Goal: Task Accomplishment & Management: Complete application form

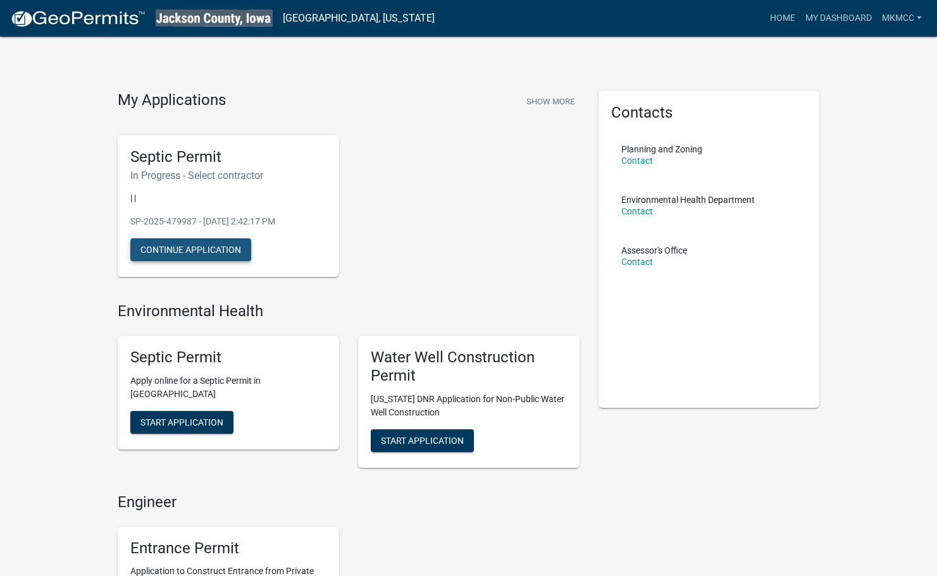
click at [226, 252] on button "Continue Application" at bounding box center [190, 249] width 121 height 23
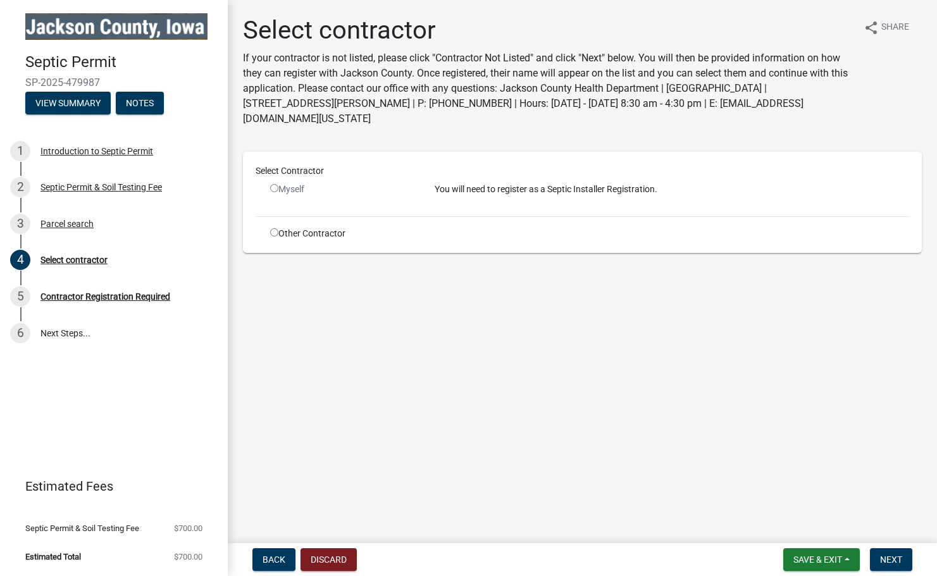
click at [274, 234] on input "radio" at bounding box center [274, 232] width 8 height 8
radio input "true"
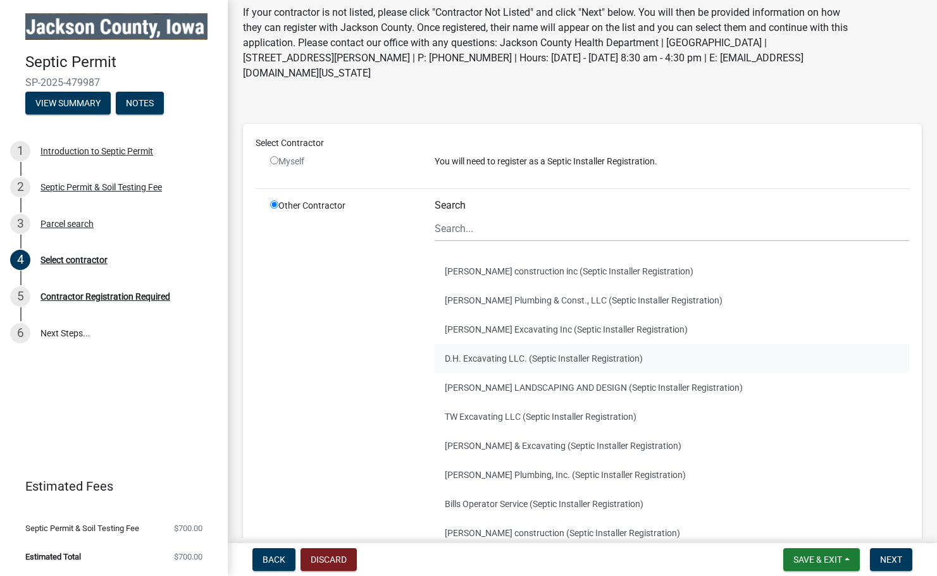
scroll to position [44, 0]
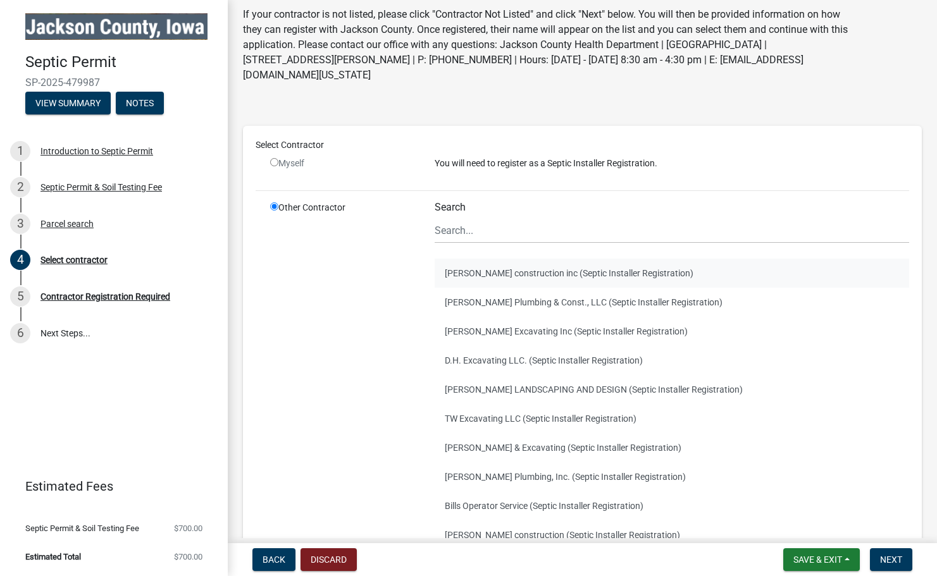
click at [481, 273] on button "[PERSON_NAME] construction inc (Septic Installer Registration)" at bounding box center [672, 273] width 474 height 29
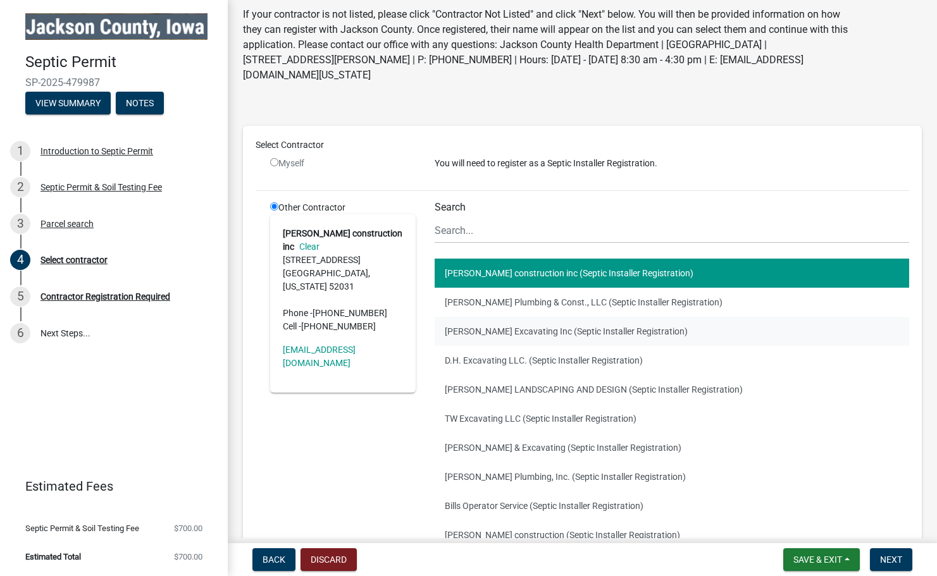
click at [480, 323] on button "[PERSON_NAME] Excavating Inc (Septic Installer Registration)" at bounding box center [672, 331] width 474 height 29
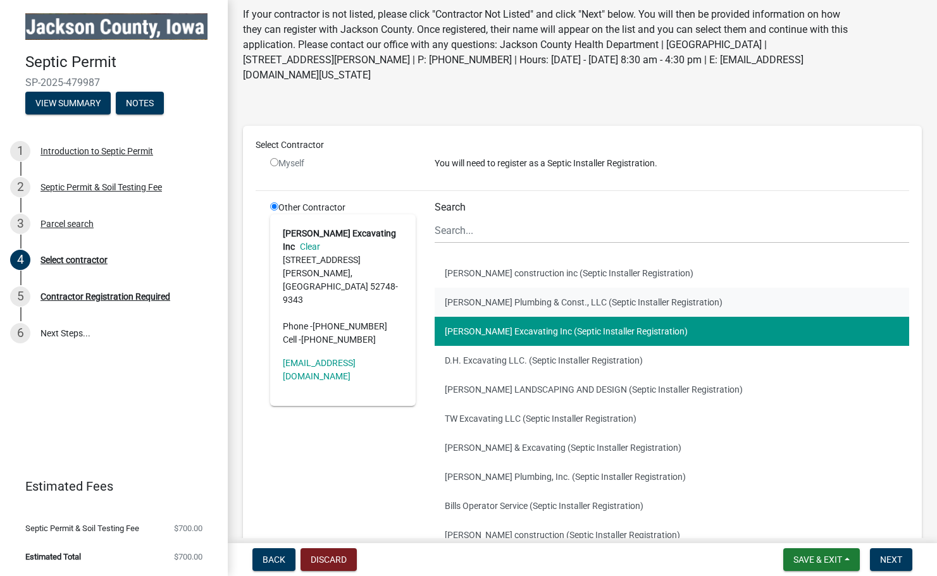
click at [471, 300] on button "[PERSON_NAME] Plumbing & Const., LLC (Septic Installer Registration)" at bounding box center [672, 302] width 474 height 29
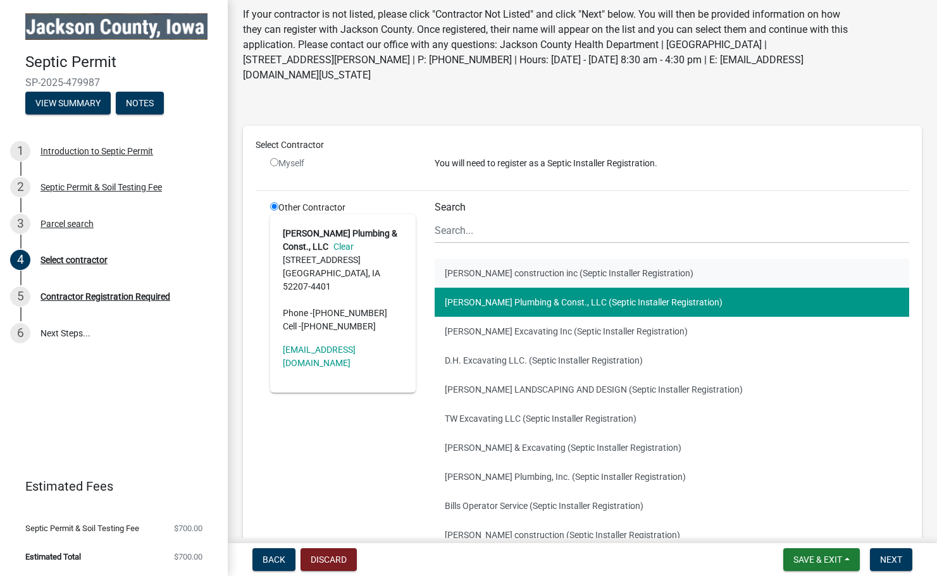
click at [476, 272] on button "[PERSON_NAME] construction inc (Septic Installer Registration)" at bounding box center [672, 273] width 474 height 29
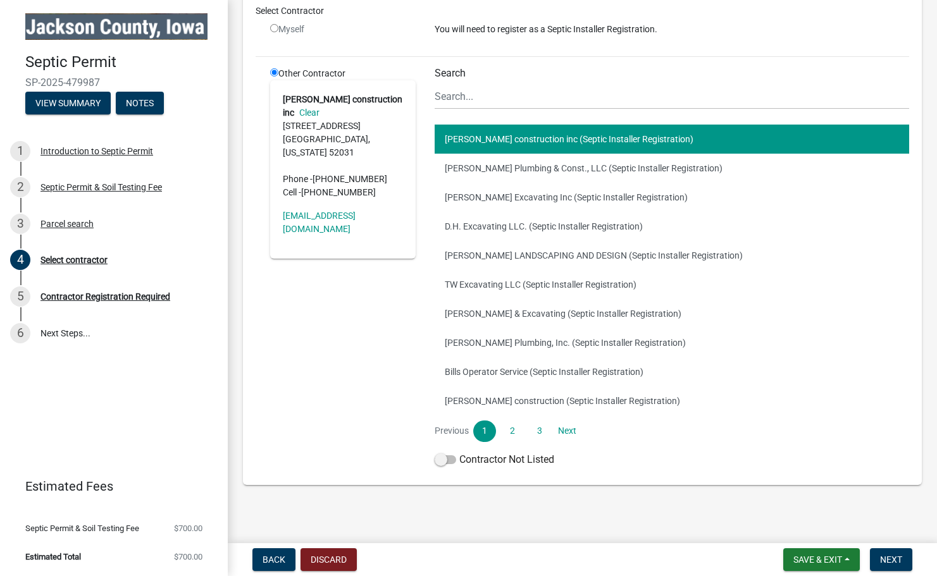
scroll to position [183, 0]
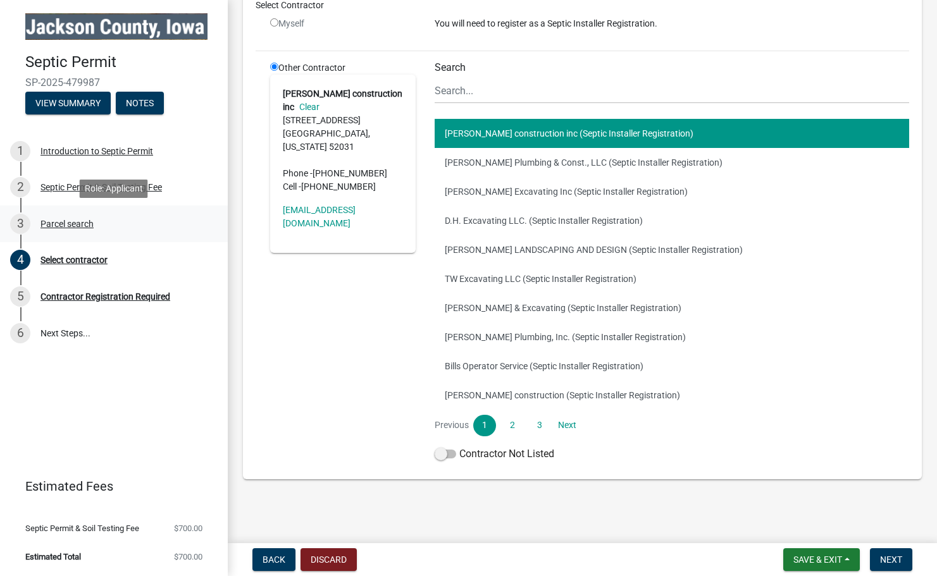
click at [61, 222] on div "Parcel search" at bounding box center [66, 223] width 53 height 9
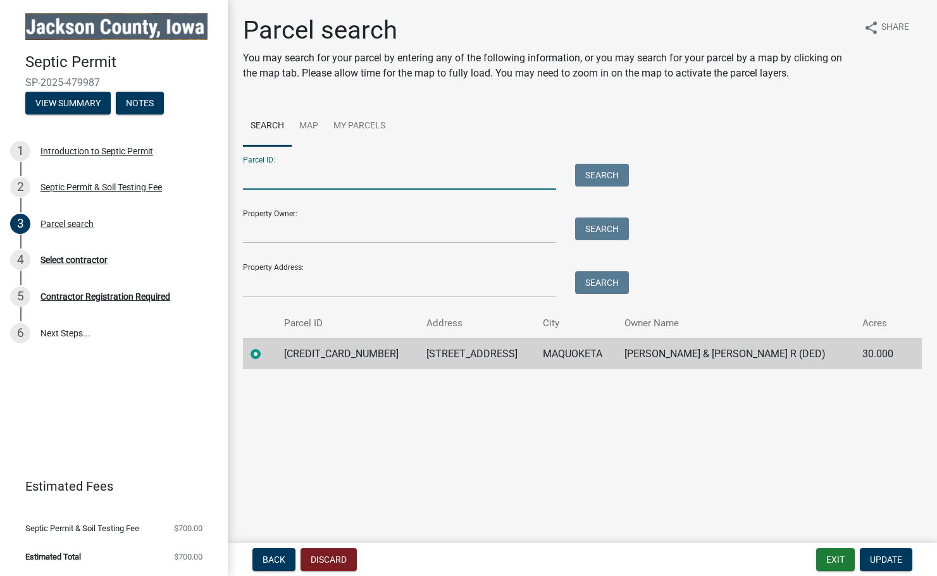
click at [312, 172] on input "Parcel ID:" at bounding box center [399, 177] width 313 height 26
type input "12"
click at [595, 178] on button "Search" at bounding box center [602, 175] width 54 height 23
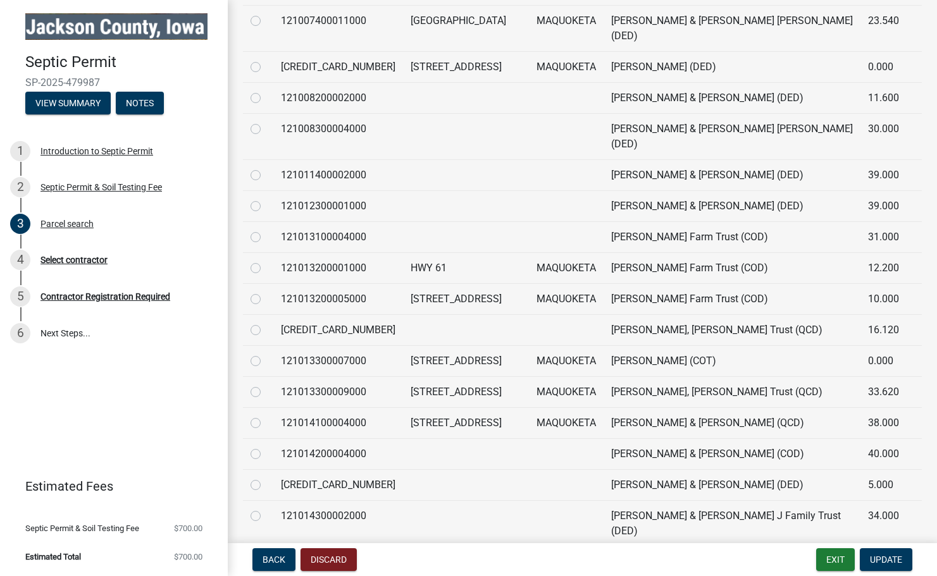
scroll to position [1122, 0]
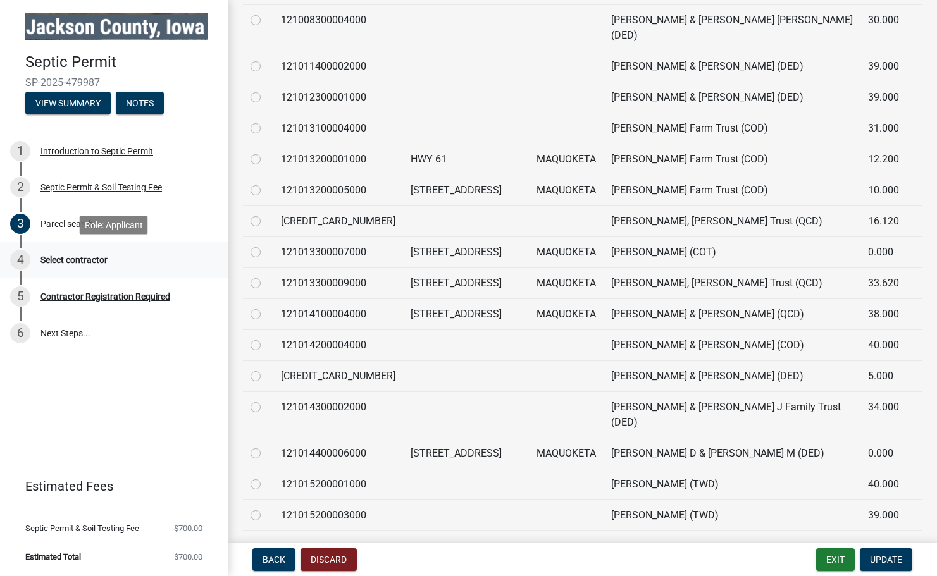
click at [69, 262] on div "Select contractor" at bounding box center [73, 260] width 67 height 9
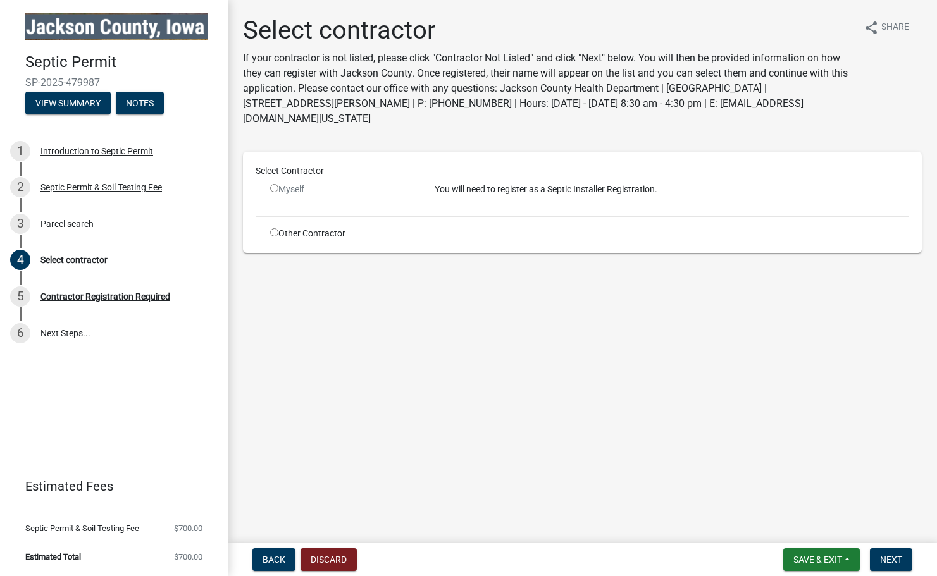
click at [297, 236] on div "Other Contractor" at bounding box center [343, 233] width 164 height 13
click at [271, 236] on input "radio" at bounding box center [274, 232] width 8 height 8
radio input "true"
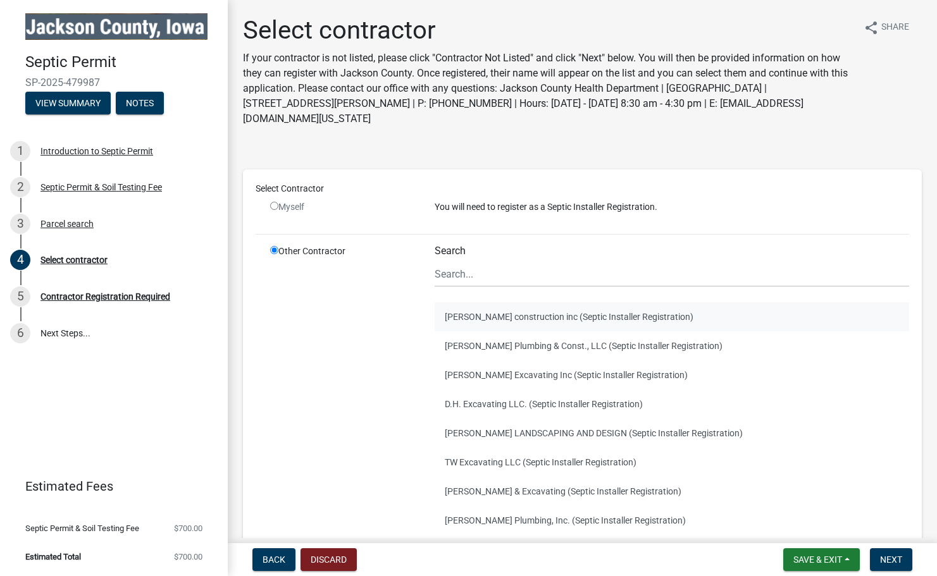
click at [526, 316] on button "[PERSON_NAME] construction inc (Septic Installer Registration)" at bounding box center [672, 316] width 474 height 29
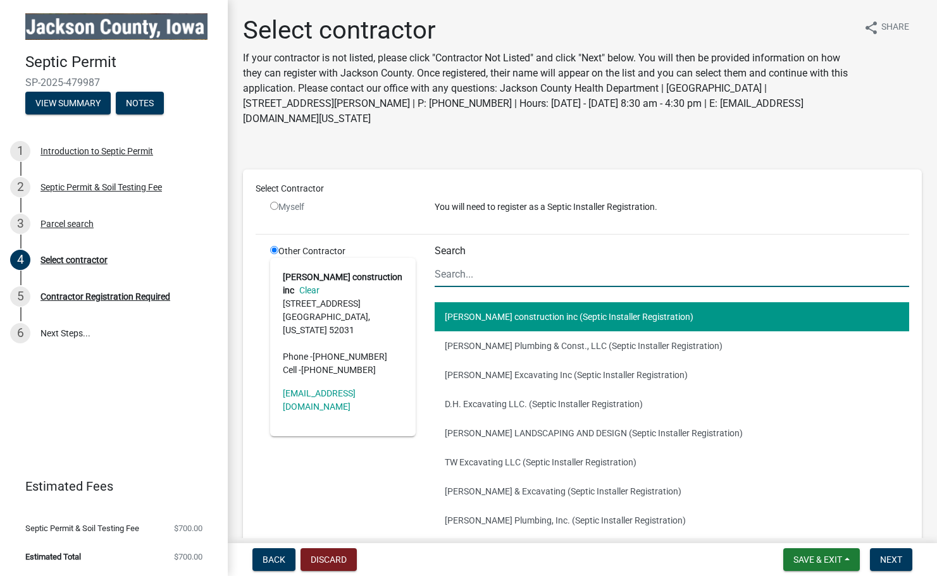
click at [462, 278] on input "Search" at bounding box center [672, 274] width 474 height 26
click at [464, 366] on button "[PERSON_NAME] Excavating Inc (Septic Installer Registration)" at bounding box center [672, 375] width 474 height 29
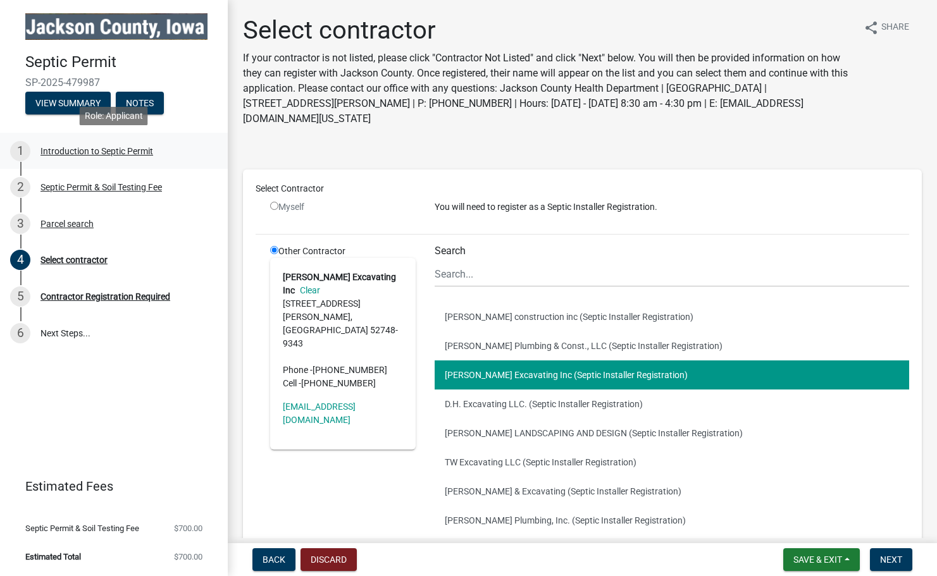
click at [76, 147] on div "Introduction to Septic Permit" at bounding box center [96, 151] width 113 height 9
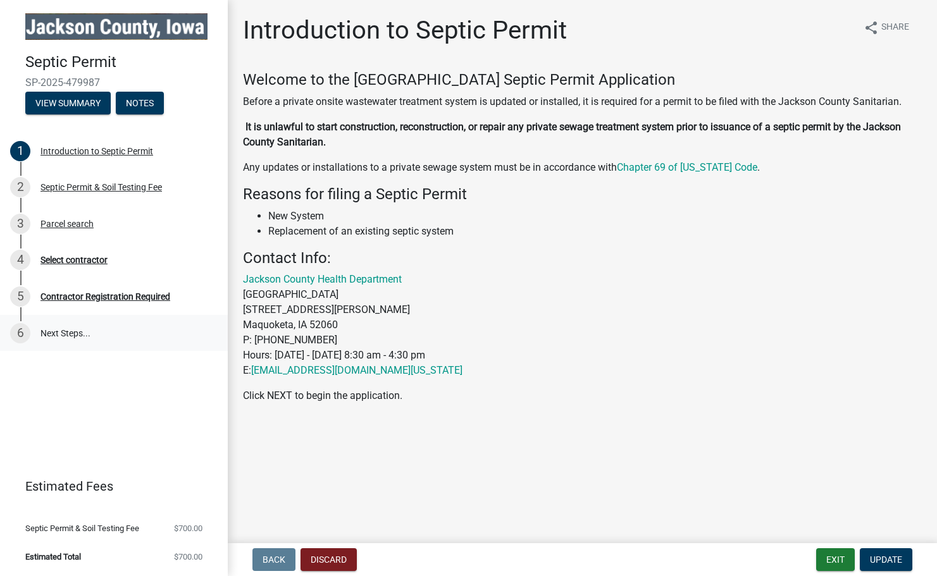
click at [71, 330] on link "6 Next Steps..." at bounding box center [114, 333] width 228 height 37
click at [73, 296] on div "Contractor Registration Required" at bounding box center [105, 296] width 130 height 9
click at [71, 291] on div "5 Contractor Registration Required" at bounding box center [108, 297] width 197 height 20
click at [68, 257] on div "Select contractor" at bounding box center [73, 260] width 67 height 9
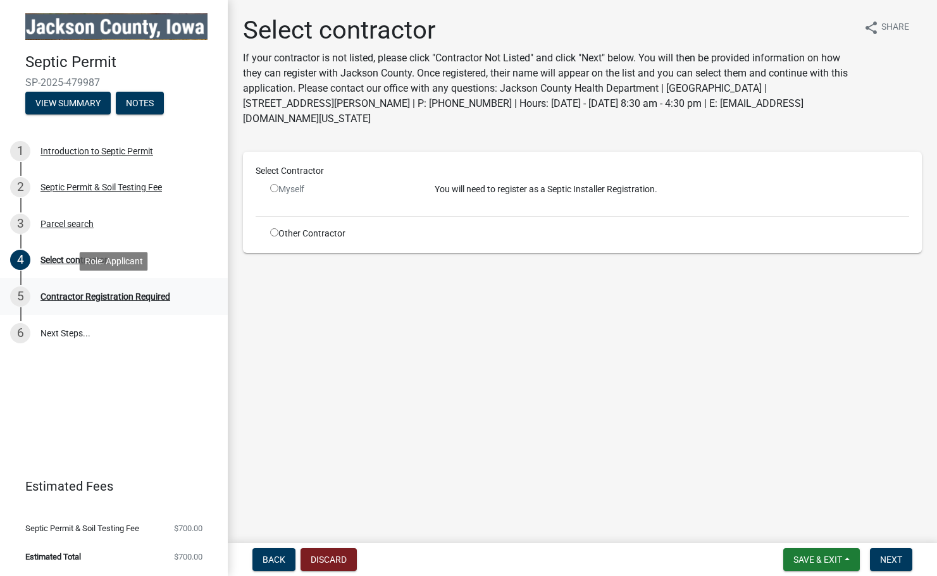
click at [75, 303] on div "5 Contractor Registration Required" at bounding box center [108, 297] width 197 height 20
click at [274, 235] on input "radio" at bounding box center [274, 232] width 8 height 8
radio input "true"
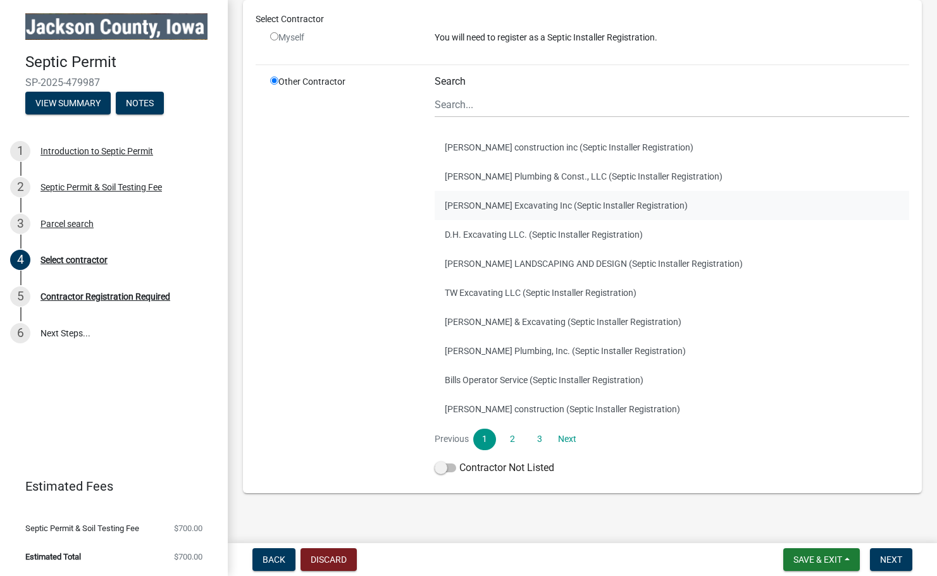
scroll to position [183, 0]
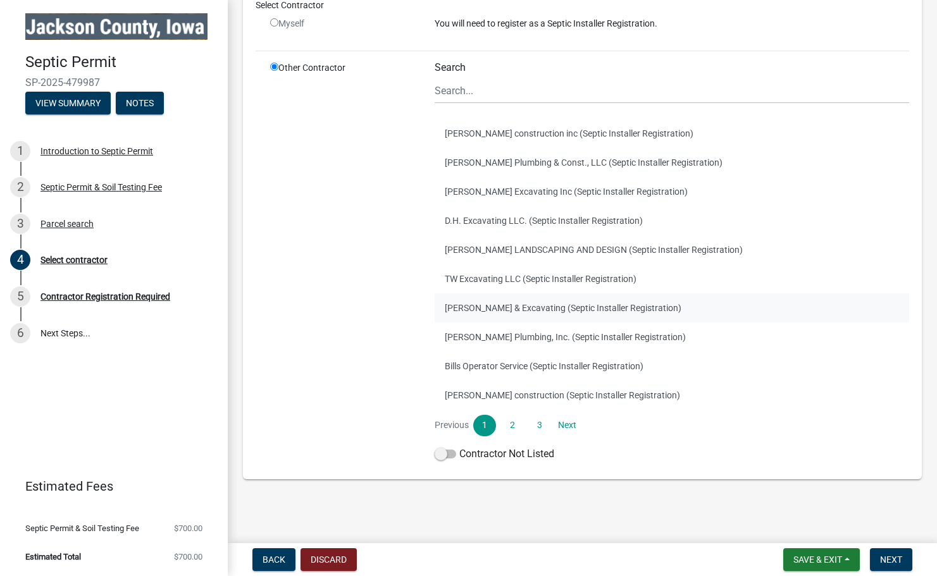
click at [489, 311] on button "[PERSON_NAME] & Excavating (Septic Installer Registration)" at bounding box center [672, 307] width 474 height 29
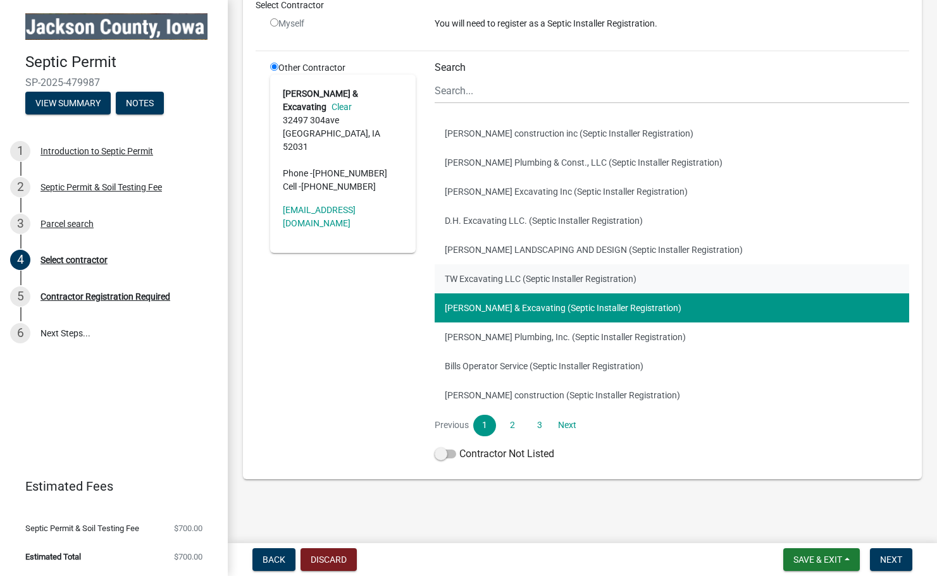
click at [479, 283] on button "TW Excavating LLC (Septic Installer Registration)" at bounding box center [672, 278] width 474 height 29
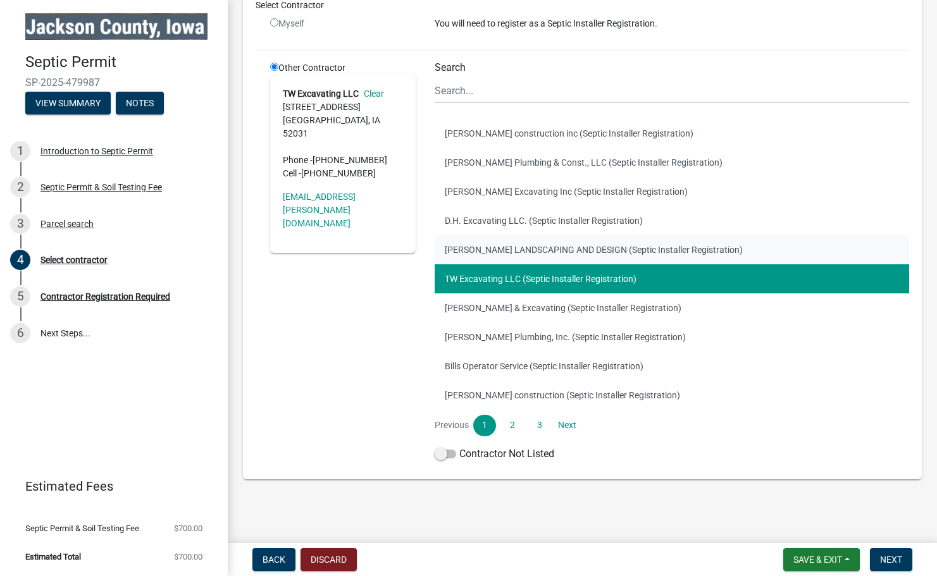
click at [481, 245] on button "[PERSON_NAME] LANDSCAPING AND DESIGN (Septic Installer Registration)" at bounding box center [672, 249] width 474 height 29
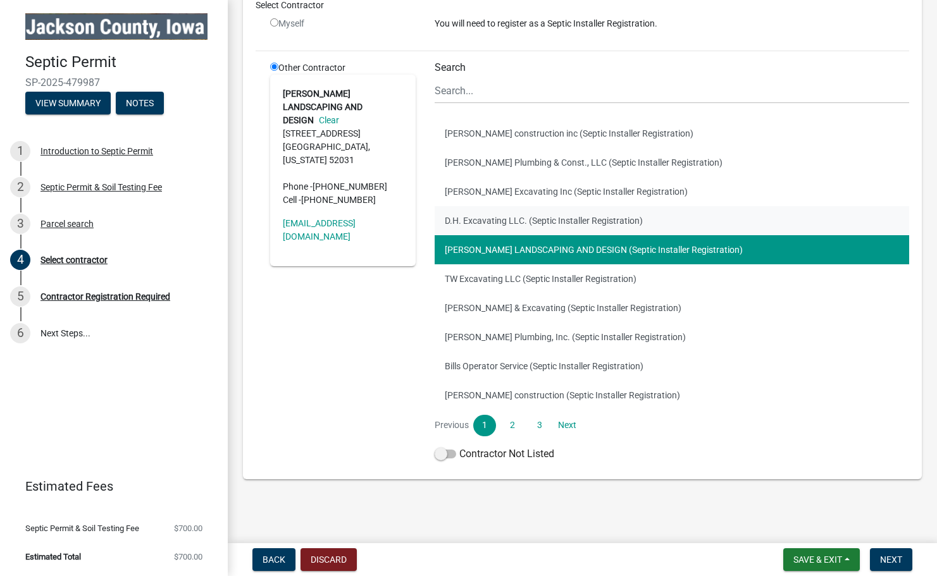
click at [484, 222] on button "D.H. Excavating LLC. (Septic Installer Registration)" at bounding box center [672, 220] width 474 height 29
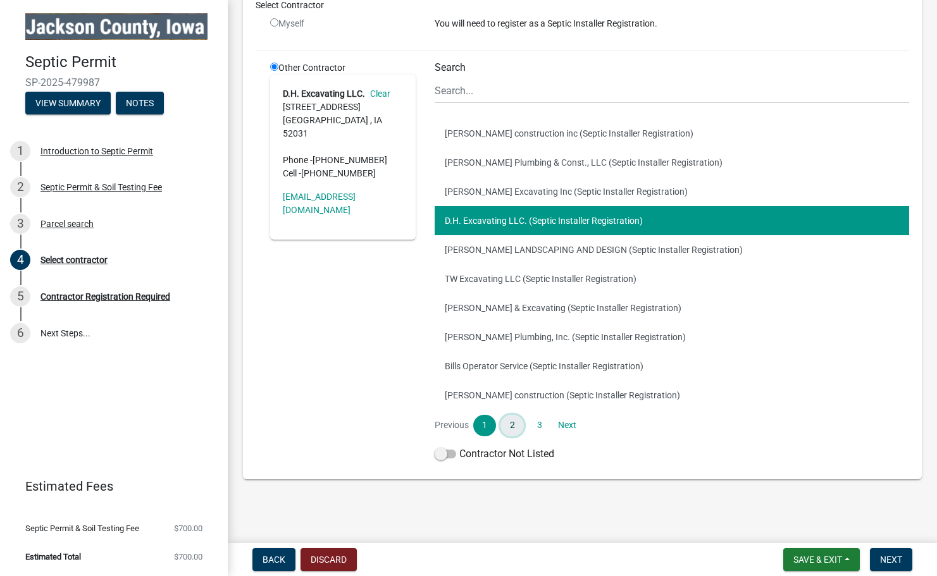
click at [507, 428] on link "2" at bounding box center [511, 426] width 23 height 22
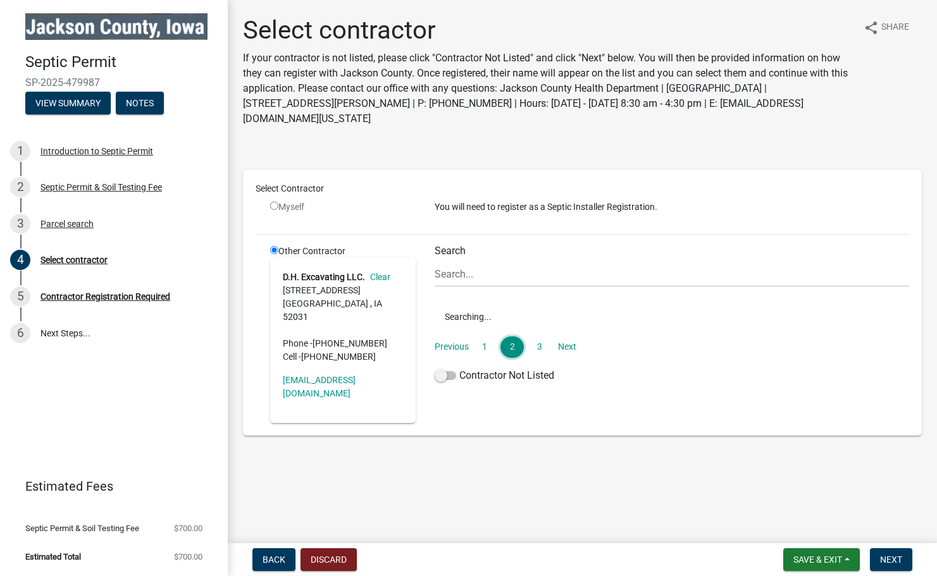
scroll to position [0, 0]
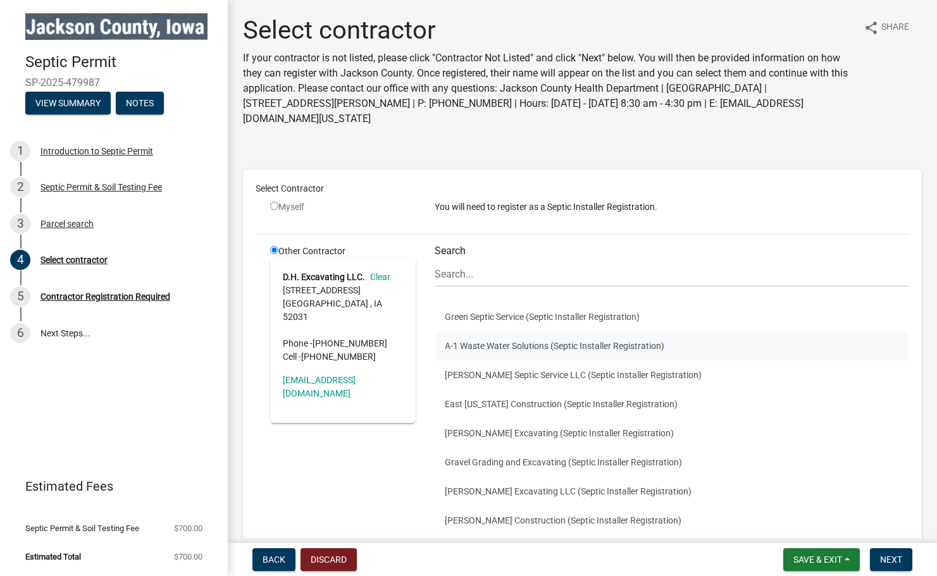
click at [473, 339] on button "A-1 Waste Water Solutions (Septic Installer Registration)" at bounding box center [672, 345] width 474 height 29
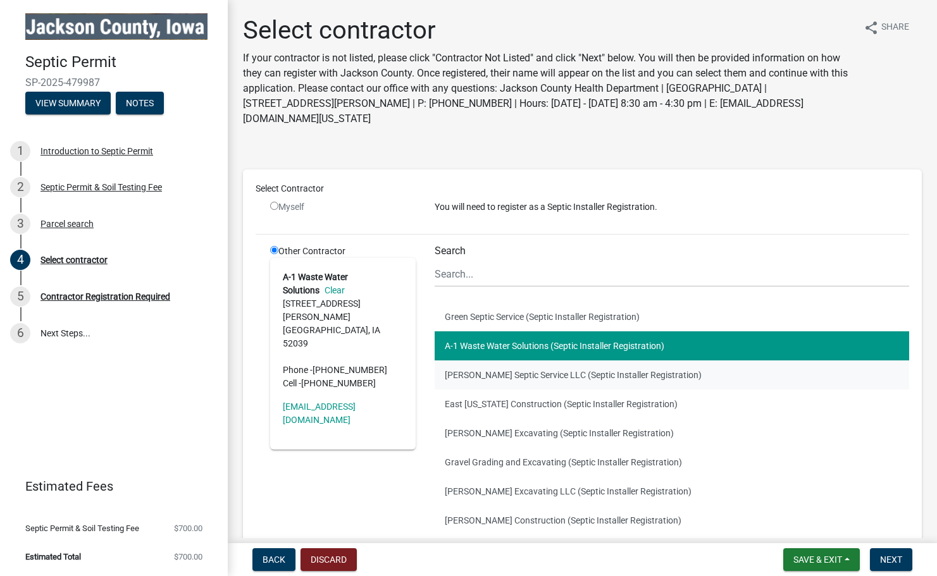
click at [473, 378] on button "[PERSON_NAME] Septic Service LLC (Septic Installer Registration)" at bounding box center [672, 375] width 474 height 29
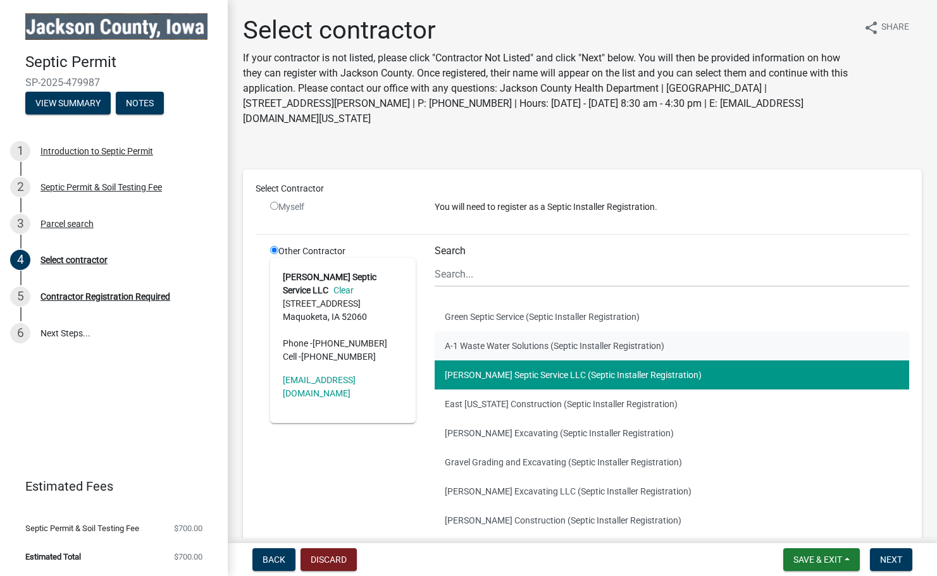
click at [488, 349] on button "A-1 Waste Water Solutions (Septic Installer Registration)" at bounding box center [672, 345] width 474 height 29
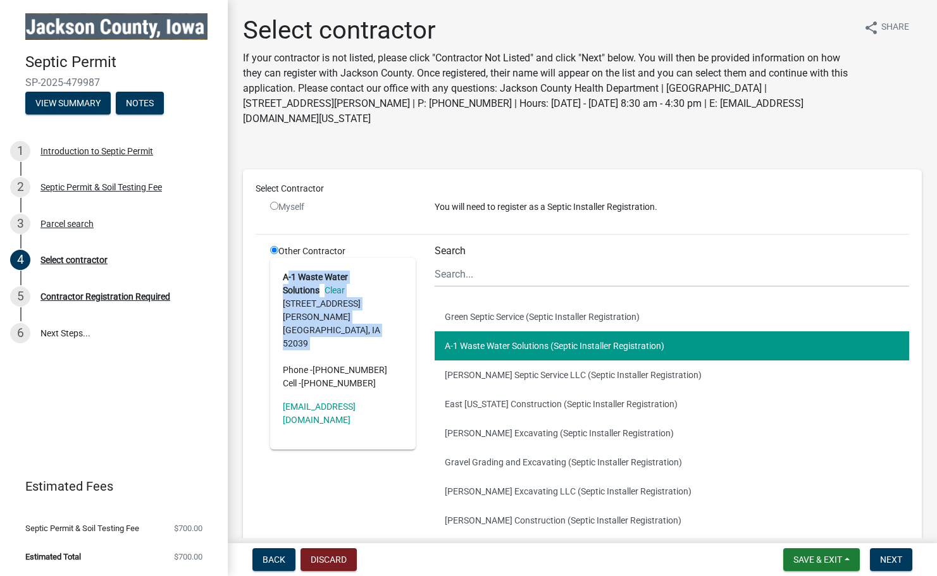
drag, startPoint x: 288, startPoint y: 276, endPoint x: 424, endPoint y: 352, distance: 156.6
click at [424, 352] on div "Other Contractor A-1 Waste Water Solutions Clear [STREET_ADDRESS][PERSON_NAME] …" at bounding box center [343, 447] width 164 height 405
click at [505, 438] on button "[PERSON_NAME] Excavating (Septic Installer Registration)" at bounding box center [672, 433] width 474 height 29
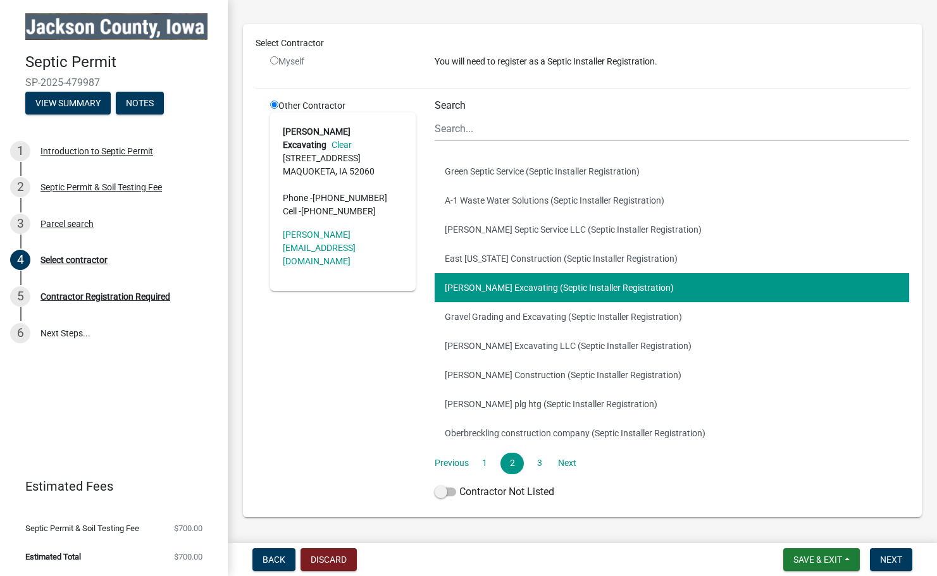
scroll to position [183, 0]
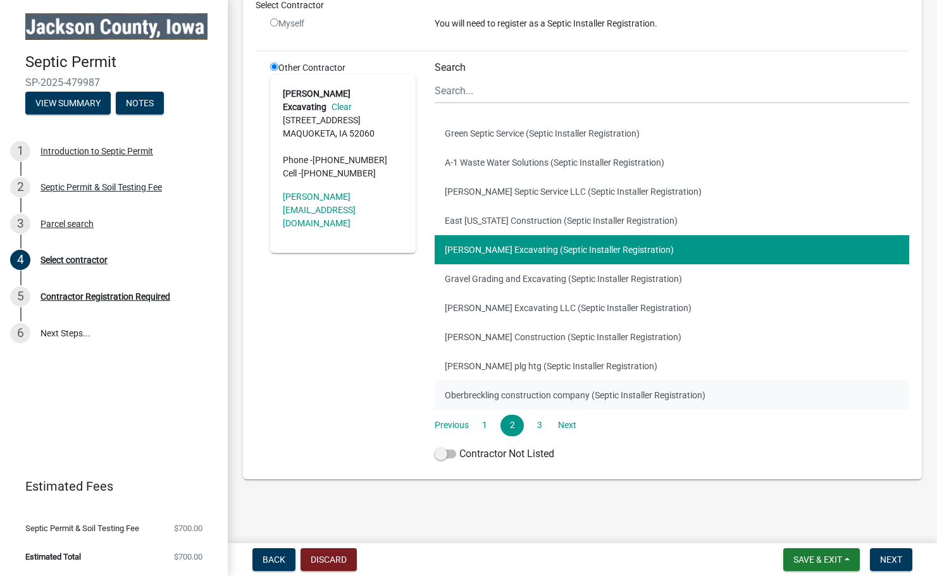
click at [514, 390] on button "Oberbreckling construction company (Septic Installer Registration)" at bounding box center [672, 395] width 474 height 29
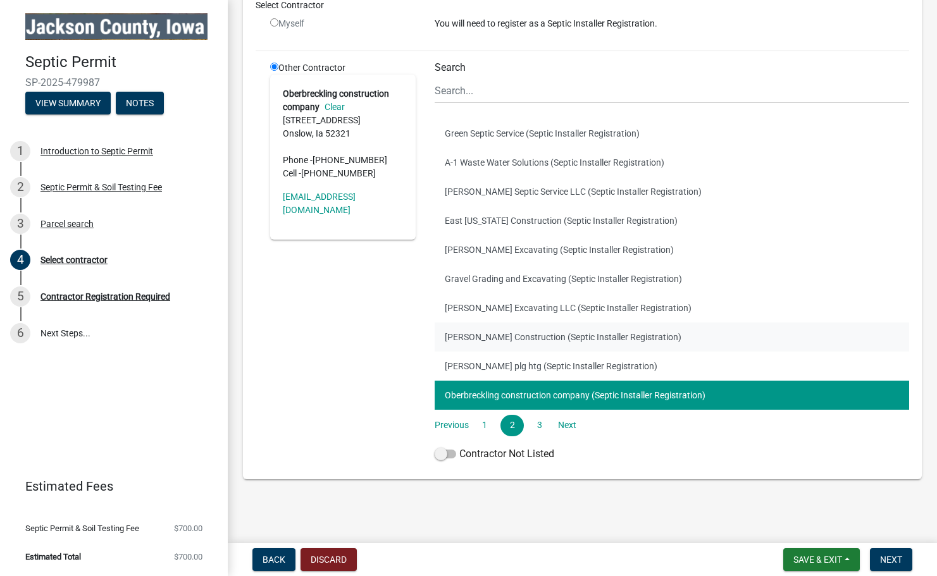
click at [508, 324] on button "[PERSON_NAME] Construction (Septic Installer Registration)" at bounding box center [672, 337] width 474 height 29
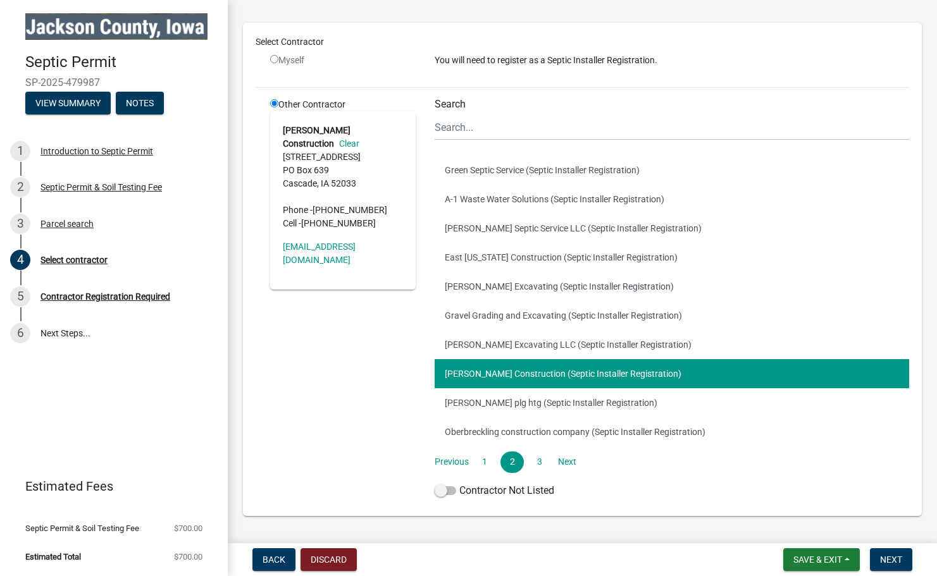
scroll to position [145, 0]
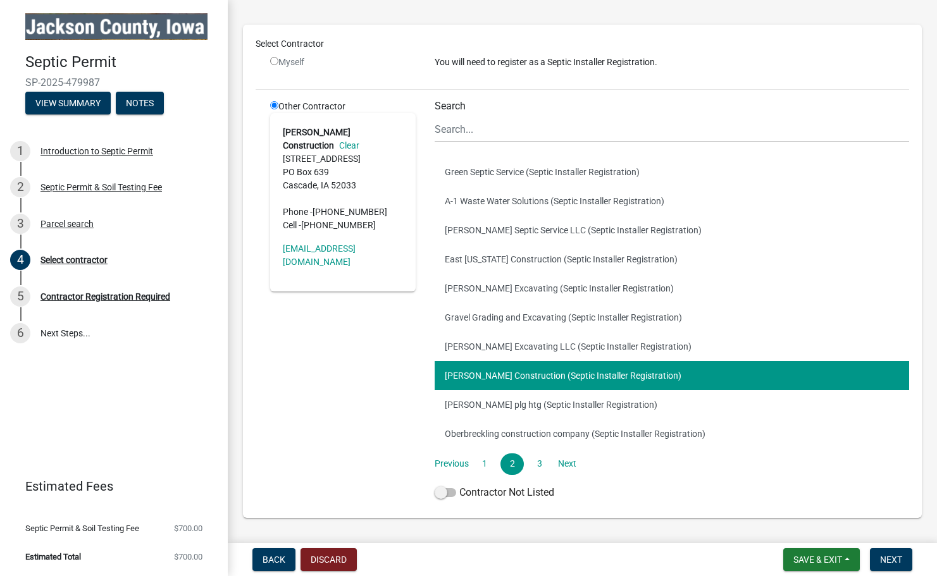
drag, startPoint x: 292, startPoint y: 131, endPoint x: 376, endPoint y: 213, distance: 118.1
click at [376, 213] on address "[PERSON_NAME] Construction Clear [STREET_ADDRESS] Phone - [PHONE_NUMBER] Cell -…" at bounding box center [343, 179] width 120 height 106
click at [373, 250] on div "[PERSON_NAME] Construction Clear [STREET_ADDRESS] Phone - [PHONE_NUMBER] Cell -…" at bounding box center [342, 202] width 145 height 178
click at [613, 413] on button "[PERSON_NAME] plg htg (Septic Installer Registration)" at bounding box center [672, 404] width 474 height 29
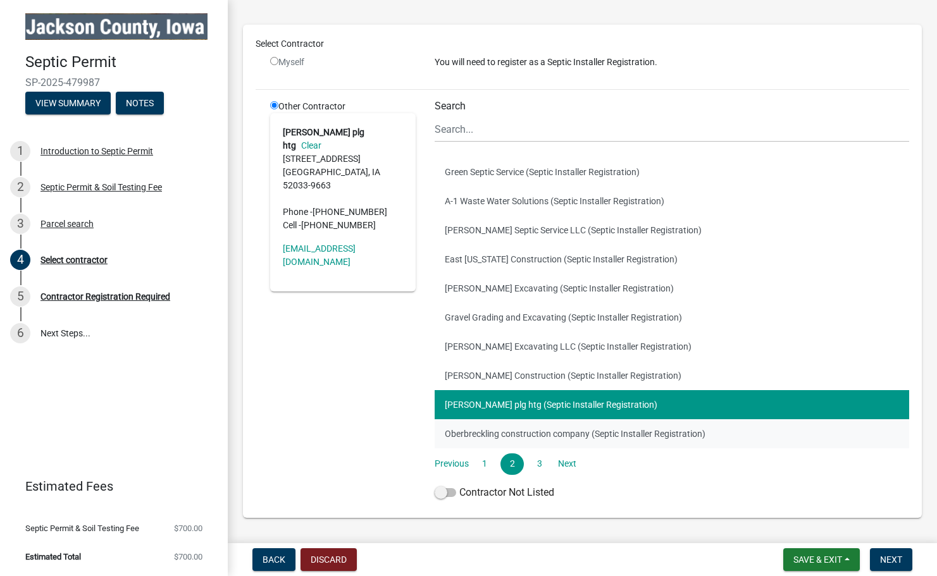
click at [605, 435] on button "Oberbreckling construction company (Septic Installer Registration)" at bounding box center [672, 433] width 474 height 29
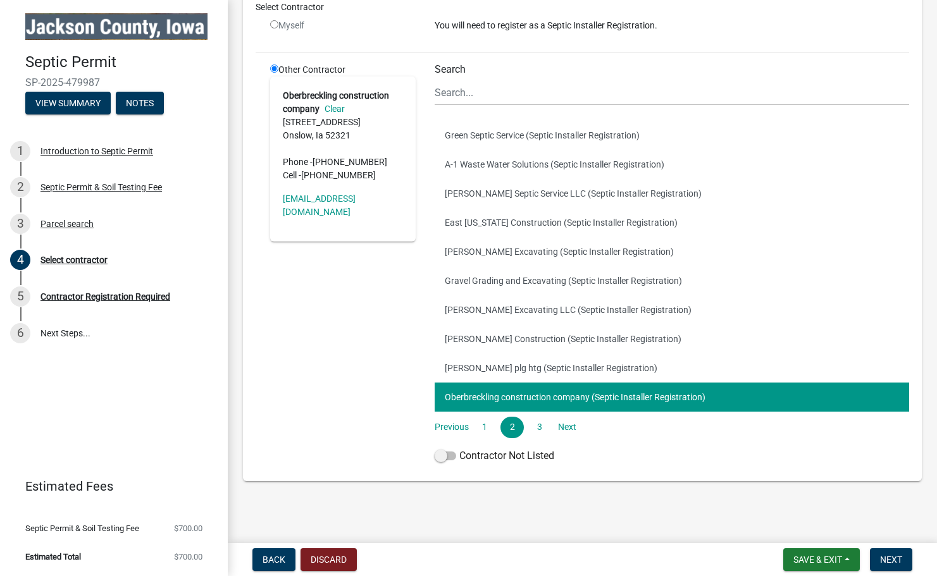
scroll to position [183, 0]
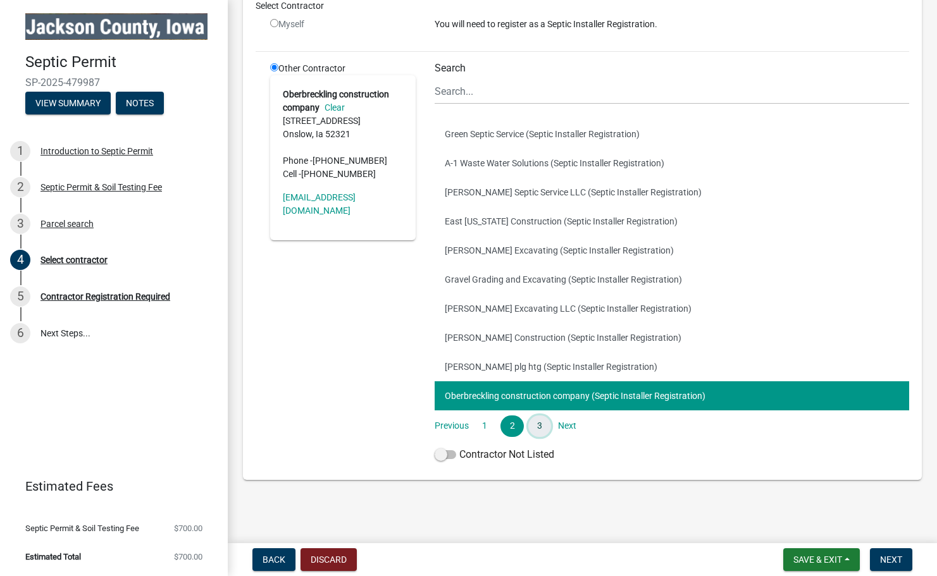
click at [539, 423] on link "3" at bounding box center [539, 427] width 23 height 22
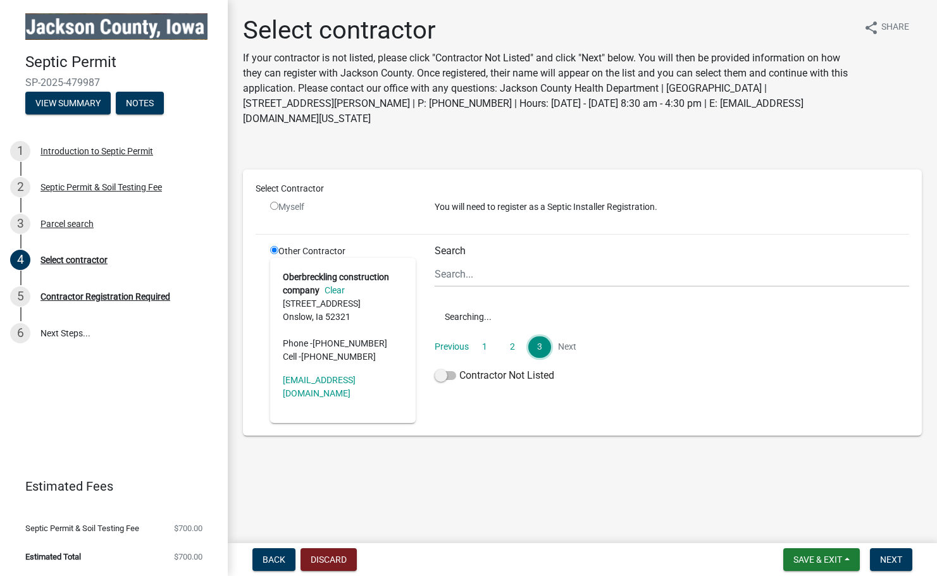
scroll to position [0, 0]
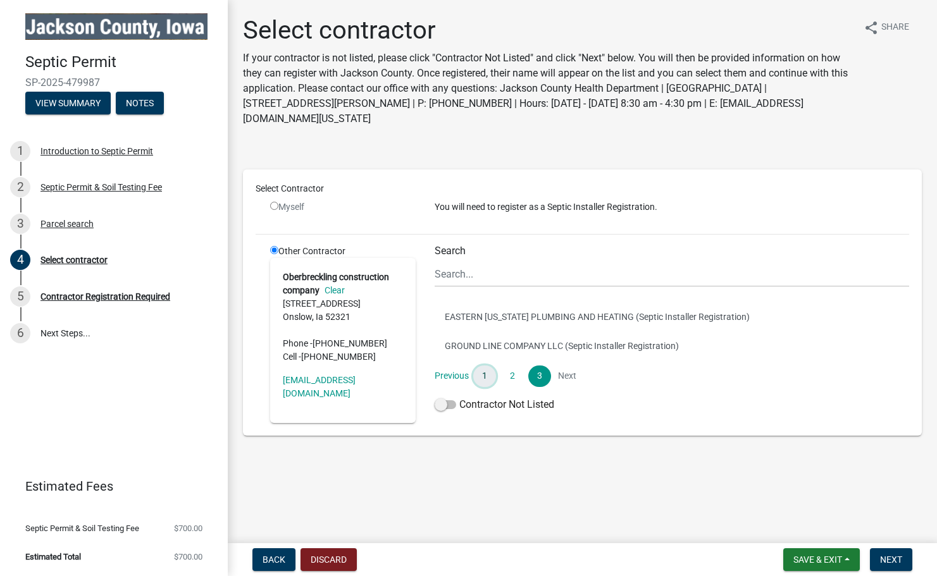
click at [488, 383] on link "1" at bounding box center [484, 377] width 23 height 22
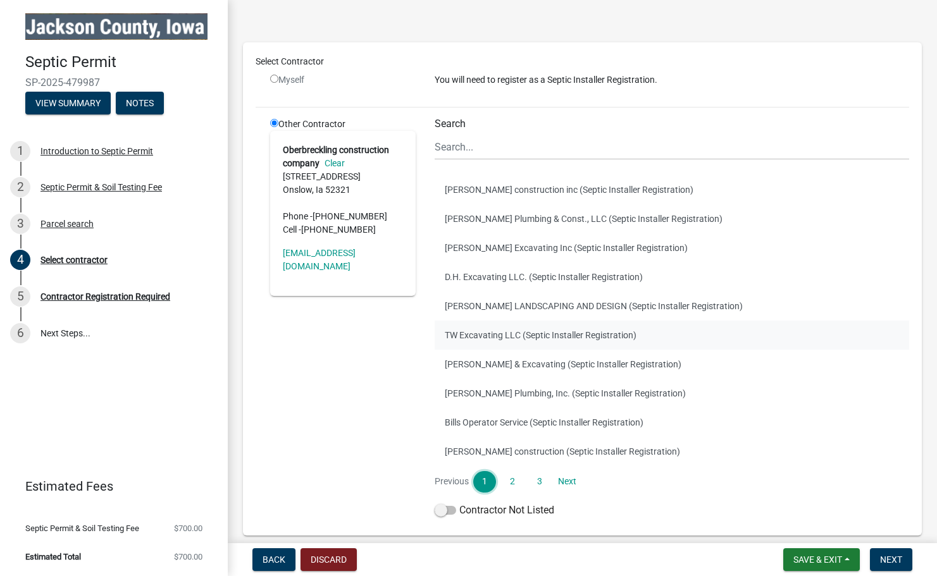
scroll to position [175, 0]
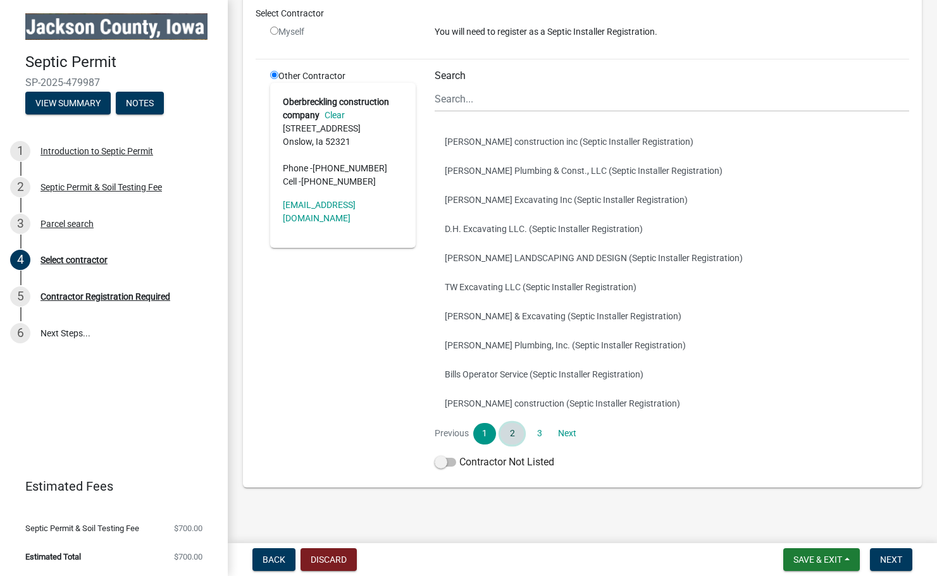
click at [509, 435] on link "2" at bounding box center [511, 434] width 23 height 22
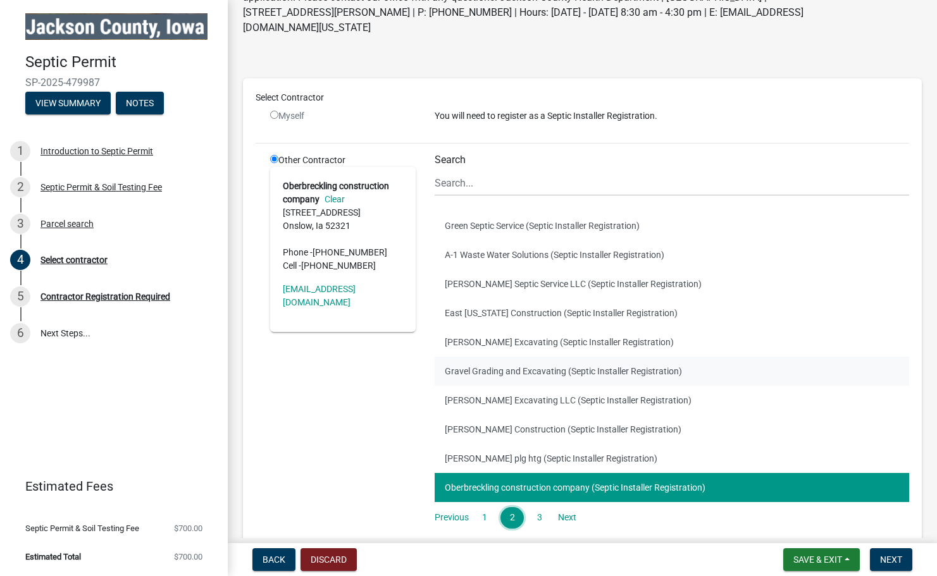
scroll to position [181, 0]
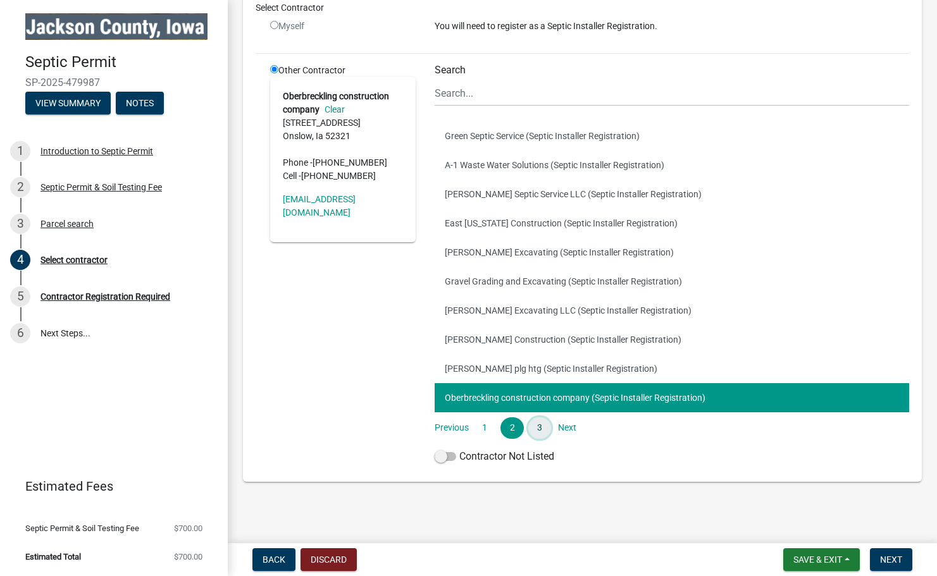
click at [541, 424] on link "3" at bounding box center [539, 428] width 23 height 22
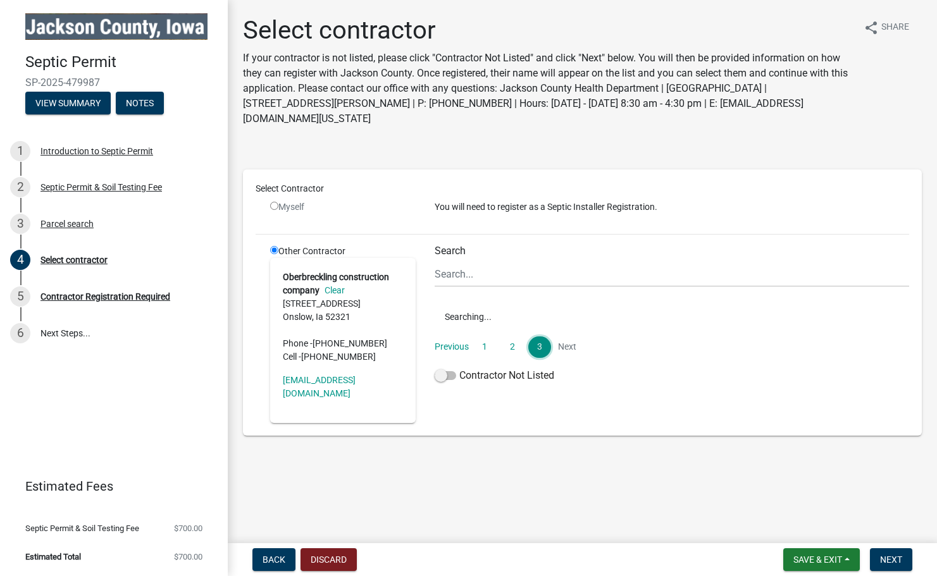
scroll to position [0, 0]
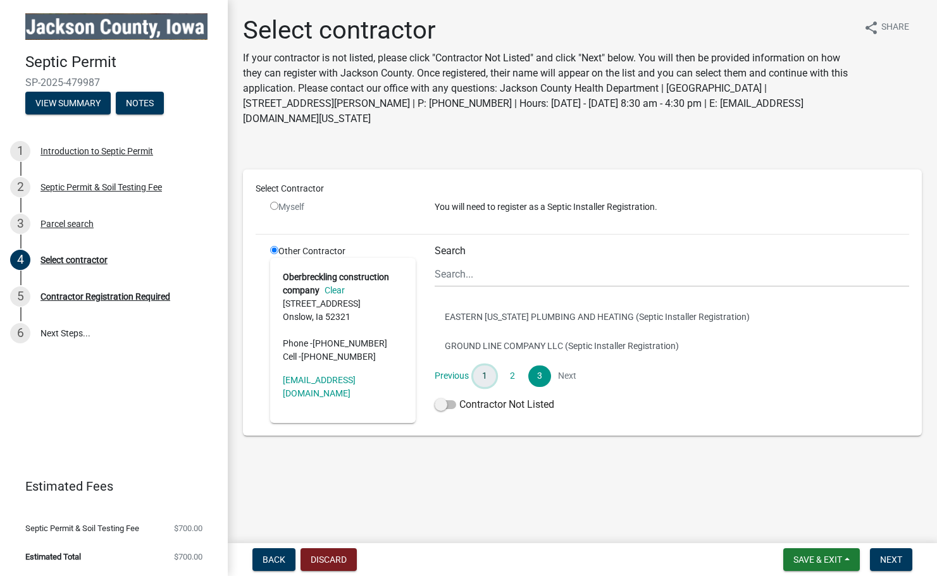
click at [488, 370] on link "1" at bounding box center [484, 377] width 23 height 22
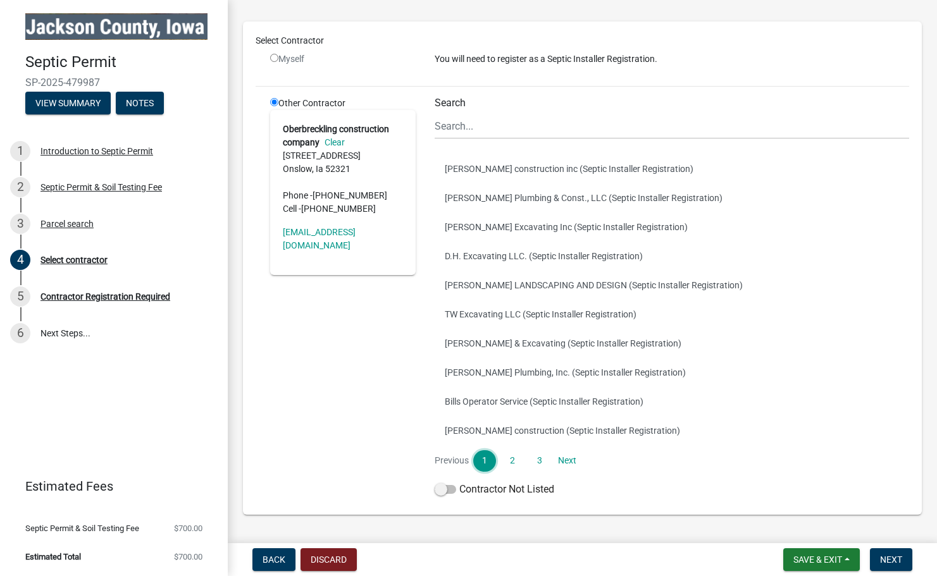
scroll to position [183, 0]
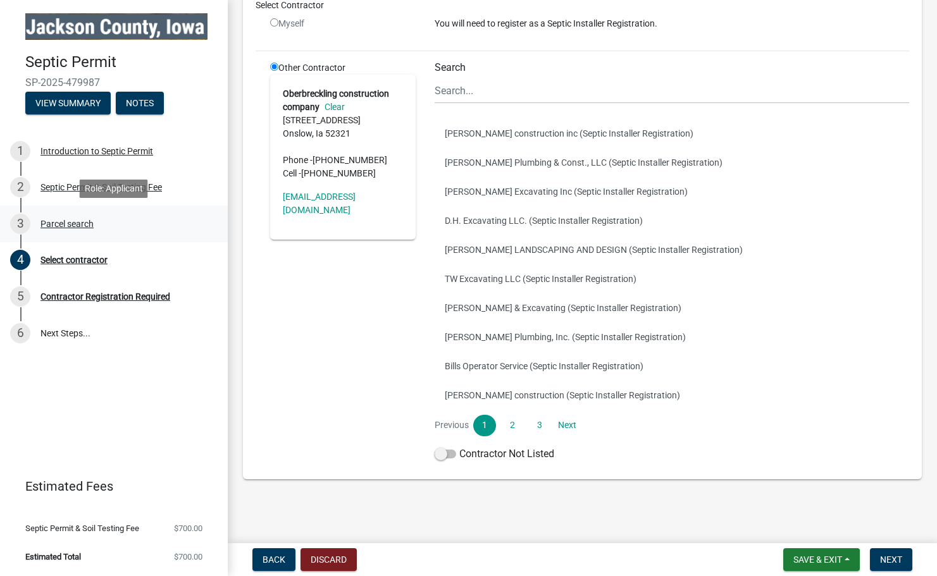
click at [75, 221] on div "Parcel search" at bounding box center [66, 223] width 53 height 9
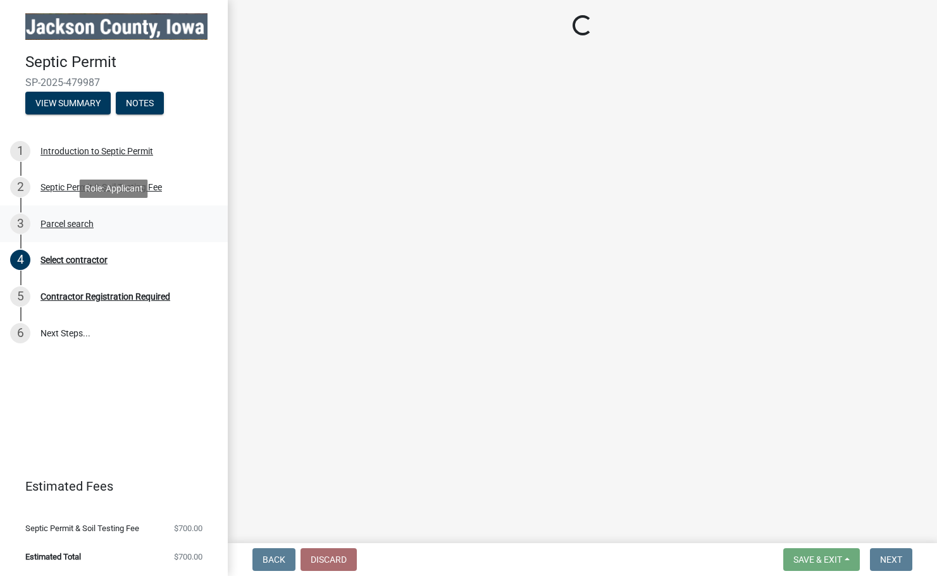
scroll to position [0, 0]
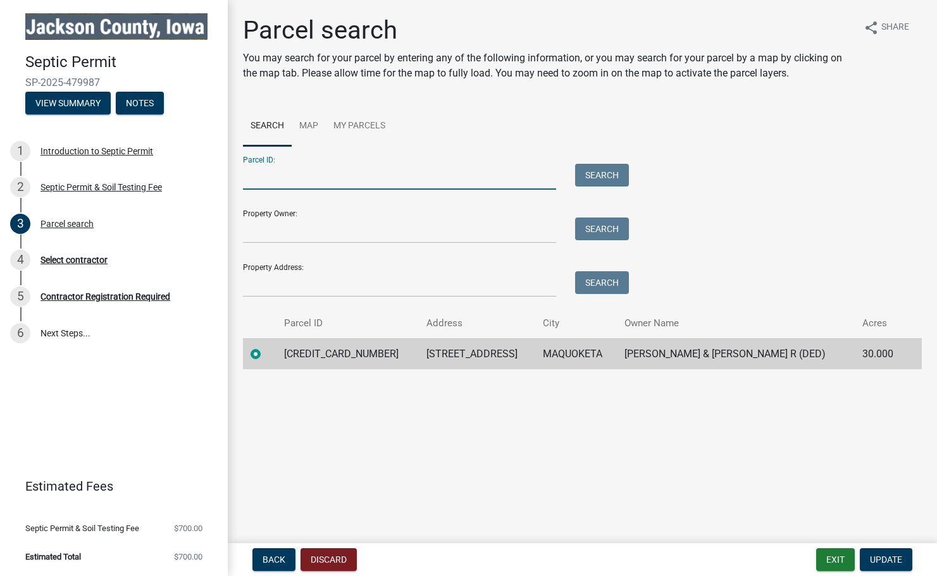
click at [324, 175] on input "Parcel ID:" at bounding box center [399, 177] width 313 height 26
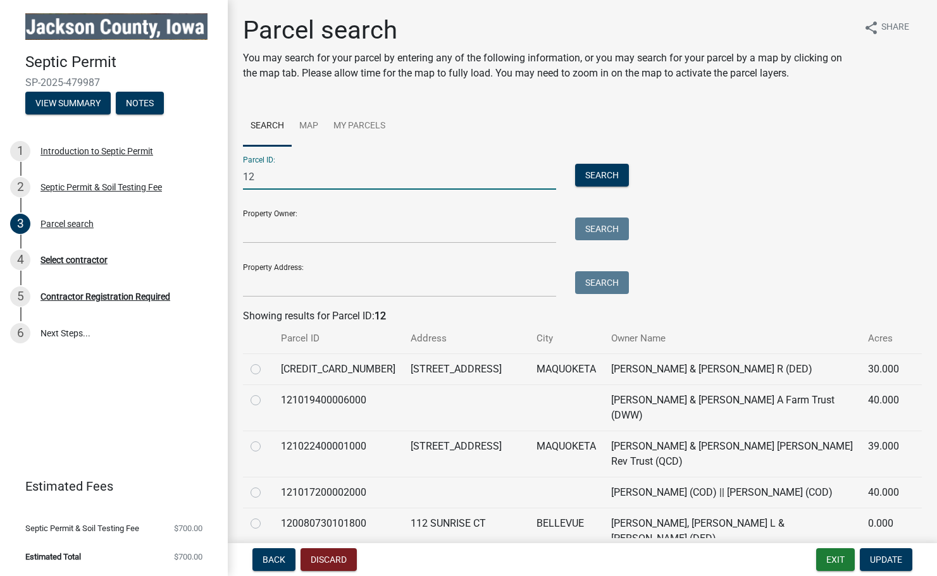
type input "1"
type input "112 sunset"
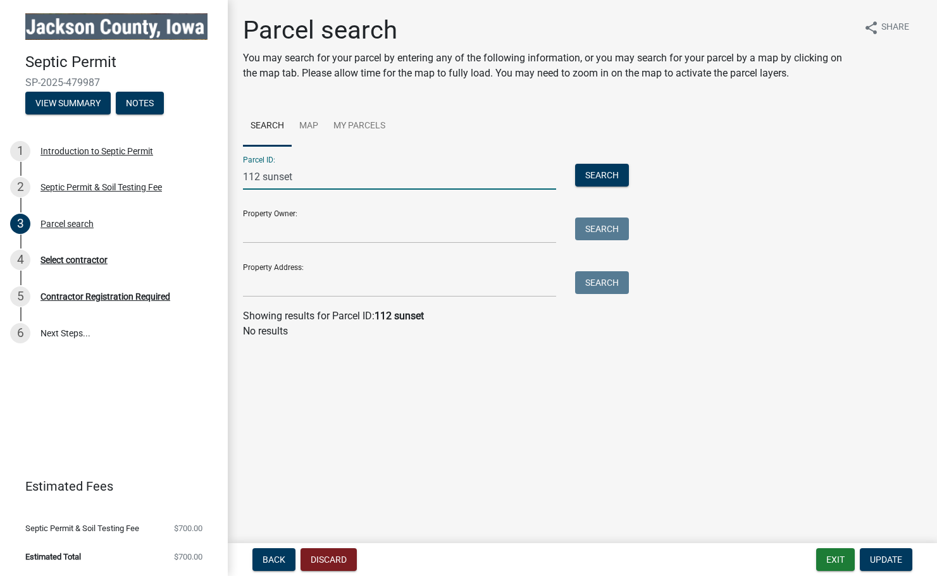
click at [299, 175] on input "112 sunset" at bounding box center [399, 177] width 313 height 26
click at [280, 285] on input "Property Address:" at bounding box center [399, 284] width 313 height 26
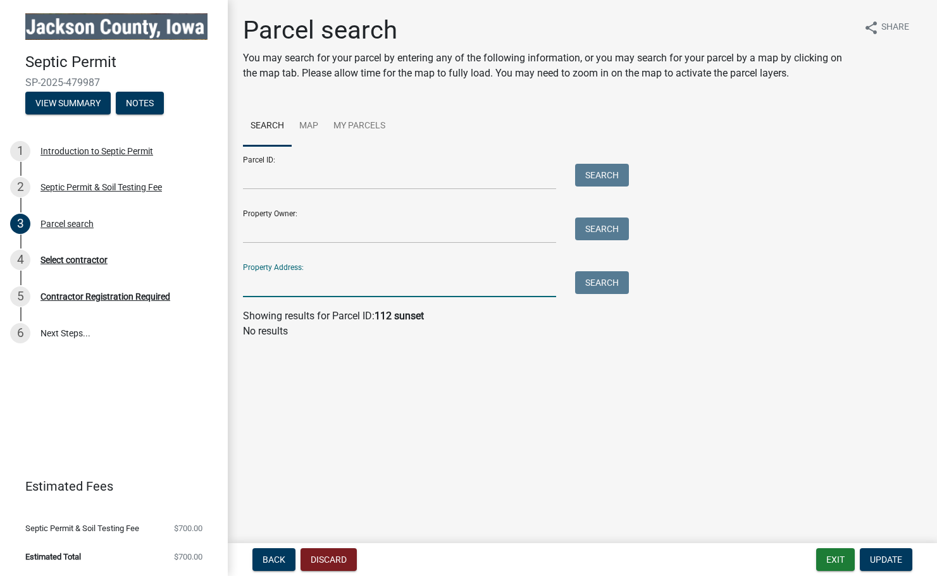
paste input "112 sunset"
click at [600, 271] on div "Property Address: [STREET_ADDRESS] Search" at bounding box center [432, 276] width 379 height 44
click at [600, 281] on button "Search" at bounding box center [602, 282] width 54 height 23
click at [415, 283] on input "112 sunset" at bounding box center [399, 284] width 313 height 26
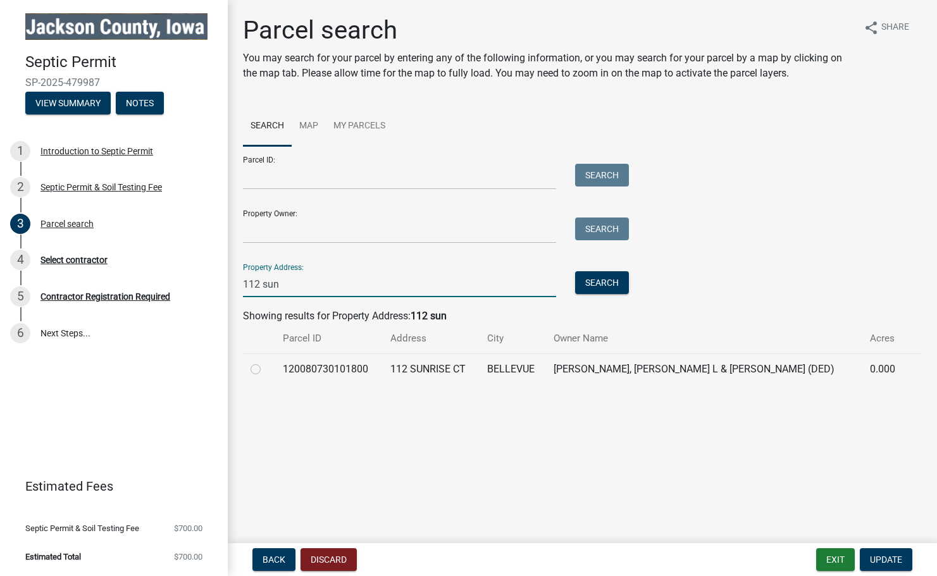
type input "112 sun"
click at [460, 373] on td "112 SUNRISE CT" at bounding box center [431, 369] width 97 height 31
click at [266, 362] on label at bounding box center [266, 362] width 0 height 0
click at [266, 370] on input "radio" at bounding box center [270, 366] width 8 height 8
radio input "true"
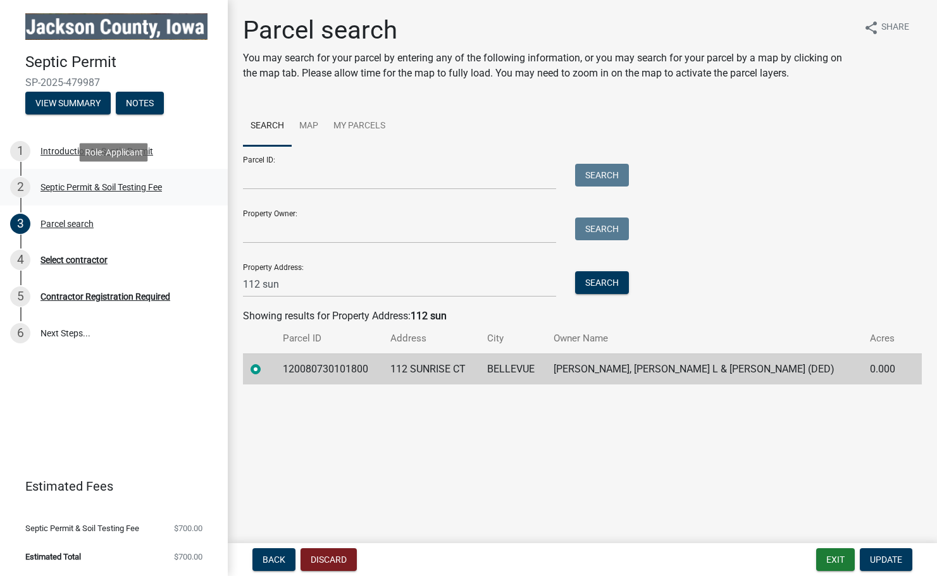
click at [103, 192] on div "Septic Permit & Soil Testing Fee" at bounding box center [100, 187] width 121 height 9
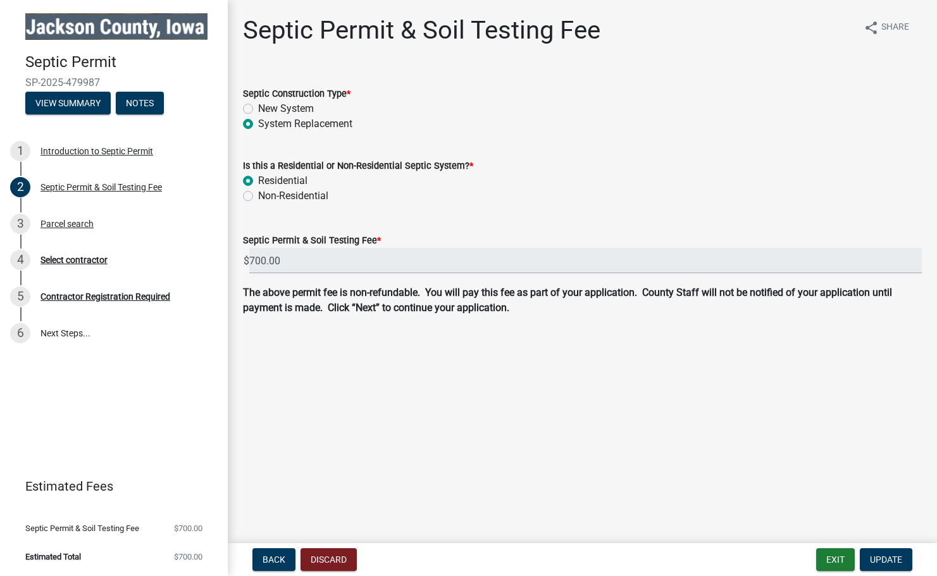
click at [287, 108] on label "New System" at bounding box center [286, 108] width 56 height 15
click at [266, 108] on input "New System" at bounding box center [262, 105] width 8 height 8
radio input "true"
click at [271, 198] on label "Non-Residential" at bounding box center [293, 195] width 70 height 15
click at [266, 197] on input "Non-Residential" at bounding box center [262, 192] width 8 height 8
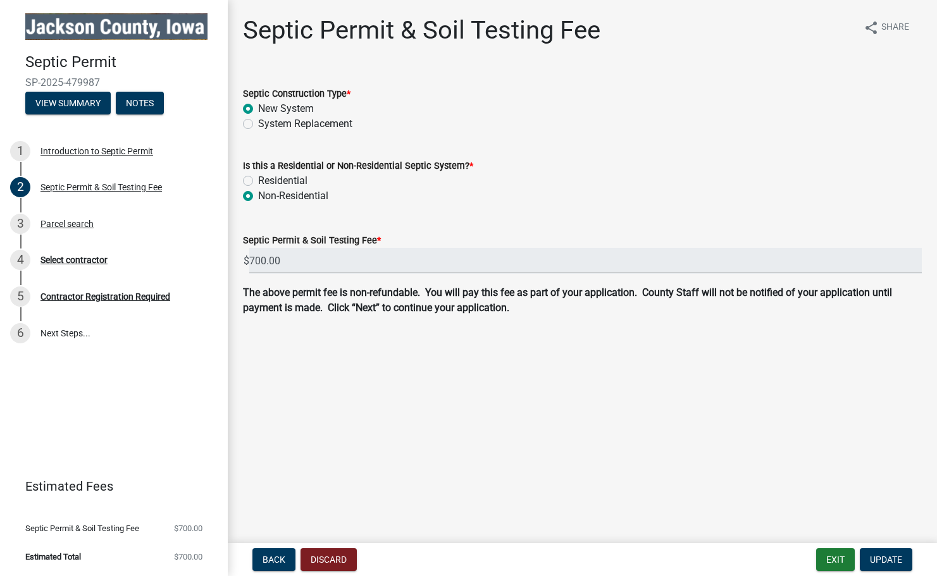
radio input "true"
click at [257, 178] on div "Residential" at bounding box center [582, 180] width 679 height 15
click at [258, 180] on label "Residential" at bounding box center [282, 180] width 49 height 15
click at [258, 180] on input "Residential" at bounding box center [262, 177] width 8 height 8
radio input "true"
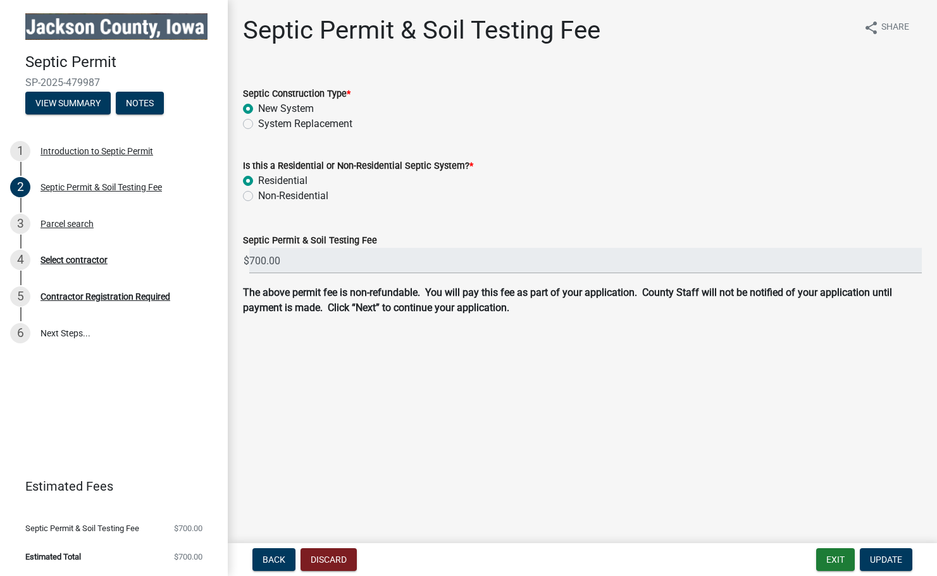
click at [258, 199] on label "Non-Residential" at bounding box center [293, 195] width 70 height 15
click at [258, 197] on input "Non-Residential" at bounding box center [262, 192] width 8 height 8
radio input "true"
click at [254, 118] on div "System Replacement" at bounding box center [582, 123] width 679 height 15
click at [258, 121] on label "System Replacement" at bounding box center [305, 123] width 94 height 15
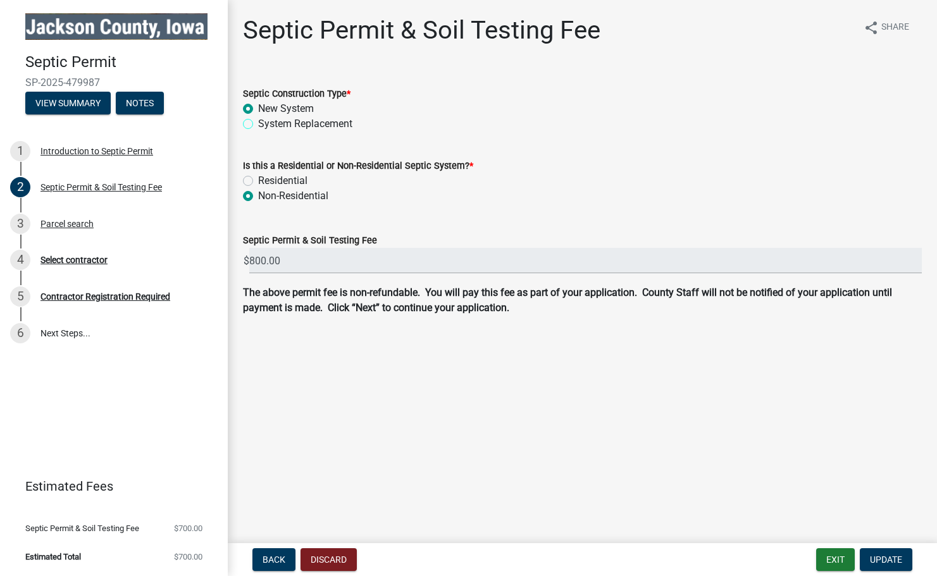
click at [258, 121] on input "System Replacement" at bounding box center [262, 120] width 8 height 8
radio input "true"
click at [250, 103] on div "New System" at bounding box center [582, 108] width 679 height 15
click at [258, 178] on label "Residential" at bounding box center [282, 180] width 49 height 15
click at [258, 178] on input "Residential" at bounding box center [262, 177] width 8 height 8
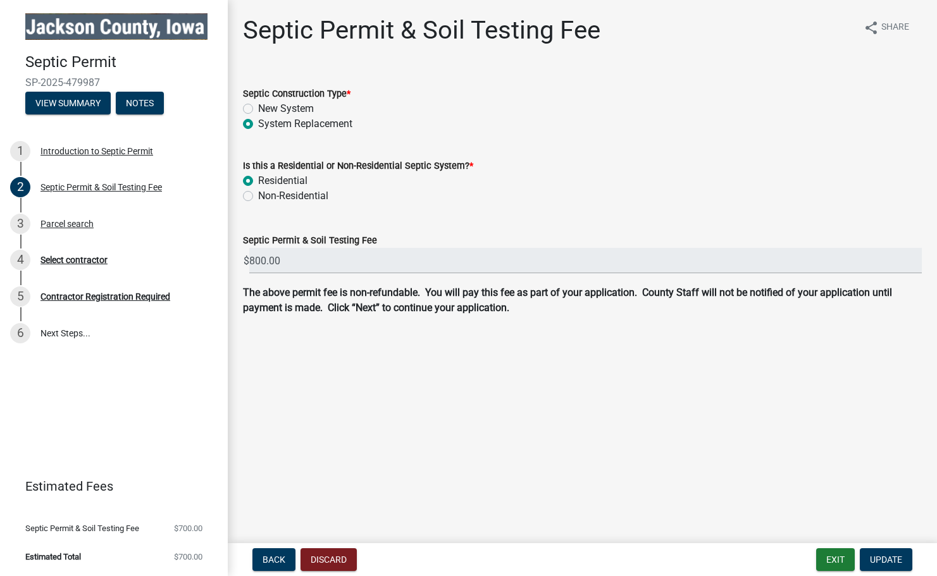
radio input "true"
click at [247, 237] on label "Septic Permit & Soil Testing Fee" at bounding box center [310, 241] width 134 height 9
click at [249, 248] on input "700.00" at bounding box center [585, 261] width 672 height 26
click at [247, 237] on label "Septic Permit & Soil Testing Fee" at bounding box center [310, 241] width 134 height 9
click at [249, 248] on input "700.00" at bounding box center [585, 261] width 672 height 26
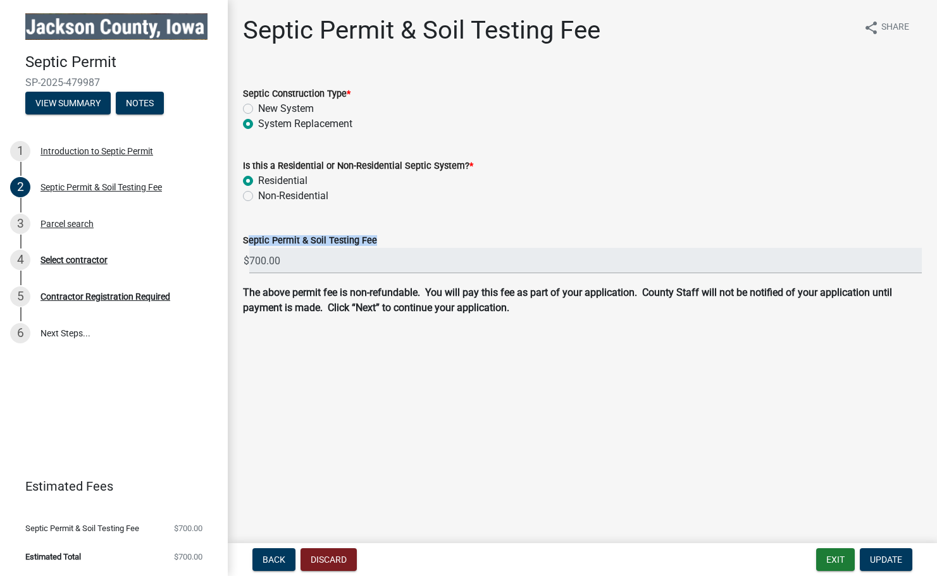
click at [247, 237] on label "Septic Permit & Soil Testing Fee" at bounding box center [310, 241] width 134 height 9
click at [249, 248] on input "700.00" at bounding box center [585, 261] width 672 height 26
click at [290, 289] on strong "The above permit fee is non-refundable. You will pay this fee as part of your a…" at bounding box center [567, 300] width 649 height 27
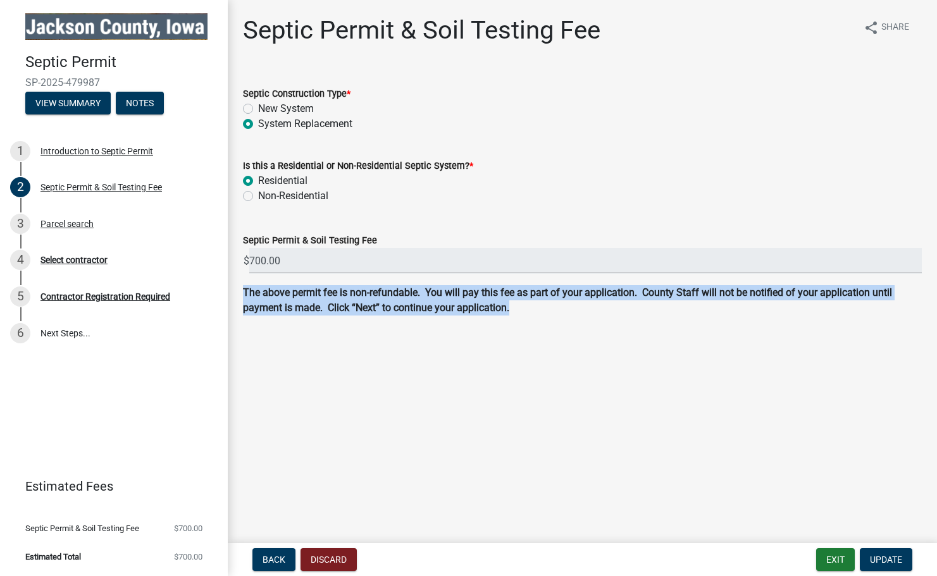
click at [290, 289] on strong "The above permit fee is non-refundable. You will pay this fee as part of your a…" at bounding box center [567, 300] width 649 height 27
click at [75, 298] on div "Contractor Registration Required" at bounding box center [105, 296] width 130 height 9
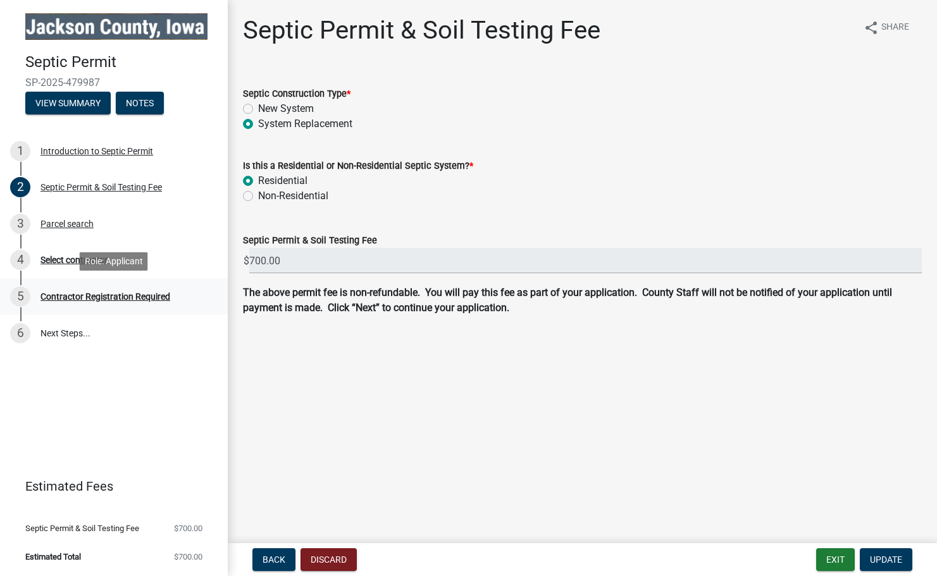
click at [69, 292] on div "Contractor Registration Required" at bounding box center [105, 296] width 130 height 9
click at [65, 256] on div "Select contractor" at bounding box center [73, 260] width 67 height 9
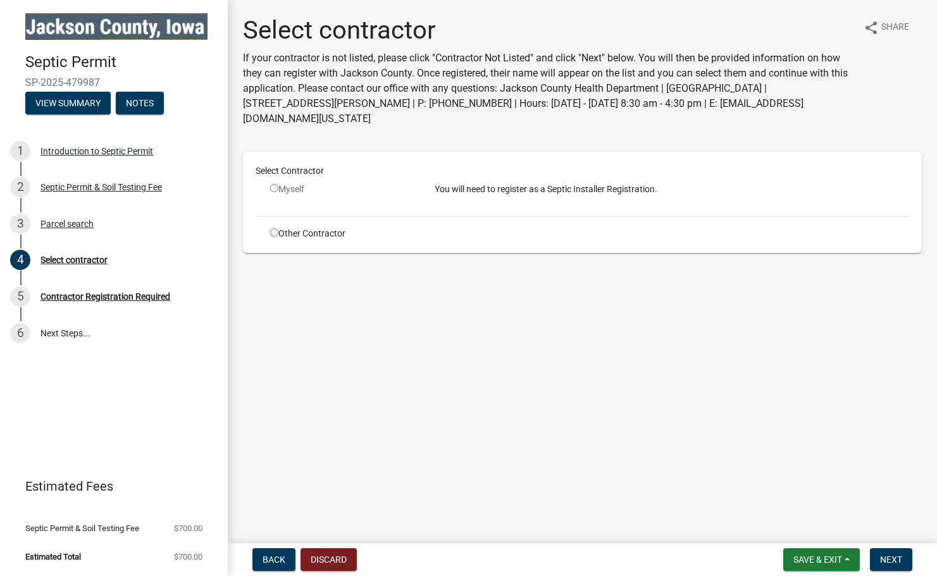
click at [281, 237] on div "Other Contractor" at bounding box center [343, 233] width 164 height 13
click at [271, 182] on div "Select Contractor Myself You will need to register as a Septic Installer Regist…" at bounding box center [582, 202] width 653 height 76
click at [273, 189] on input "radio" at bounding box center [274, 188] width 8 height 8
radio input "false"
click at [276, 238] on div "Other Contractor" at bounding box center [343, 233] width 164 height 13
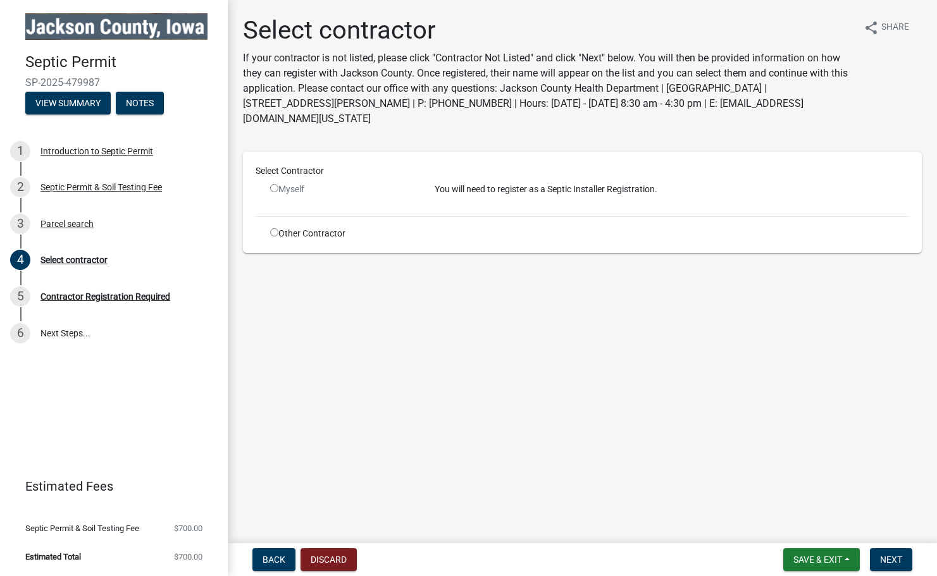
click at [276, 233] on input "radio" at bounding box center [274, 232] width 8 height 8
radio input "true"
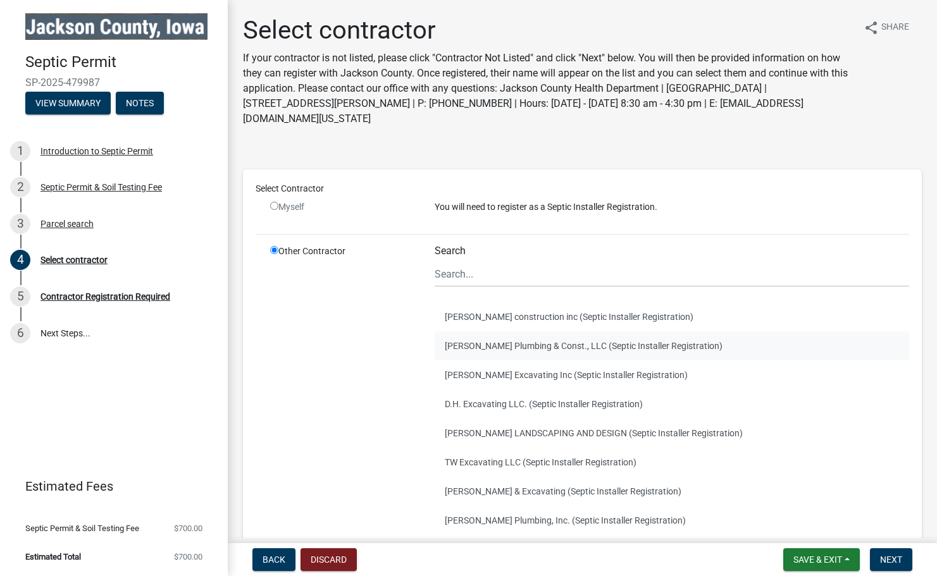
click at [511, 350] on button "[PERSON_NAME] Plumbing & Const., LLC (Septic Installer Registration)" at bounding box center [672, 345] width 474 height 29
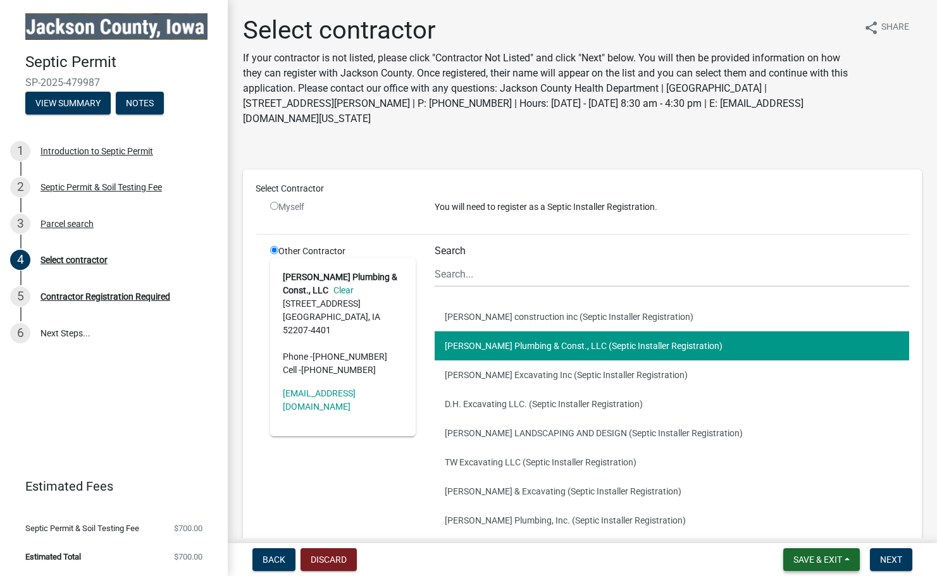
click at [820, 552] on button "Save & Exit" at bounding box center [821, 559] width 77 height 23
click at [710, 424] on button "[PERSON_NAME] LANDSCAPING AND DESIGN (Septic Installer Registration)" at bounding box center [672, 433] width 474 height 29
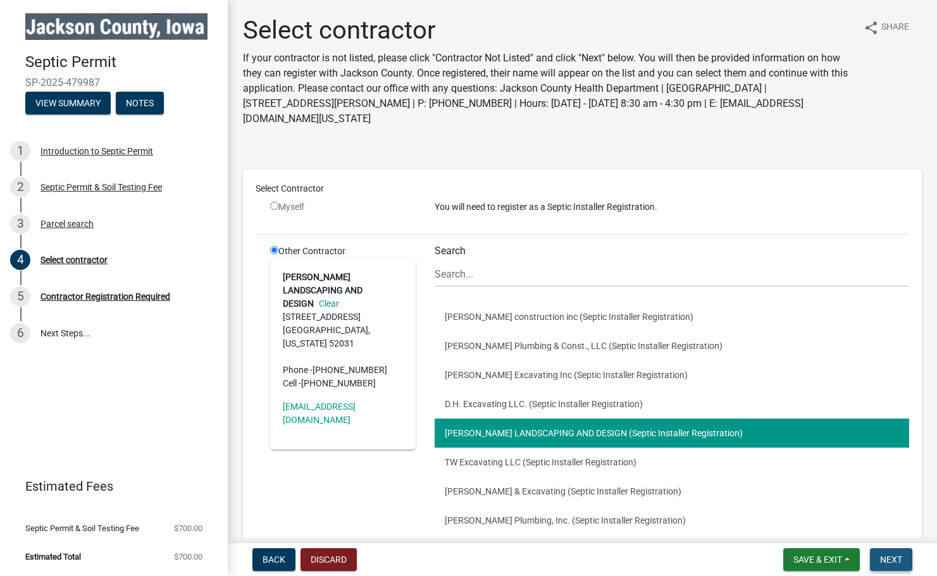
click at [892, 557] on span "Next" at bounding box center [891, 560] width 22 height 10
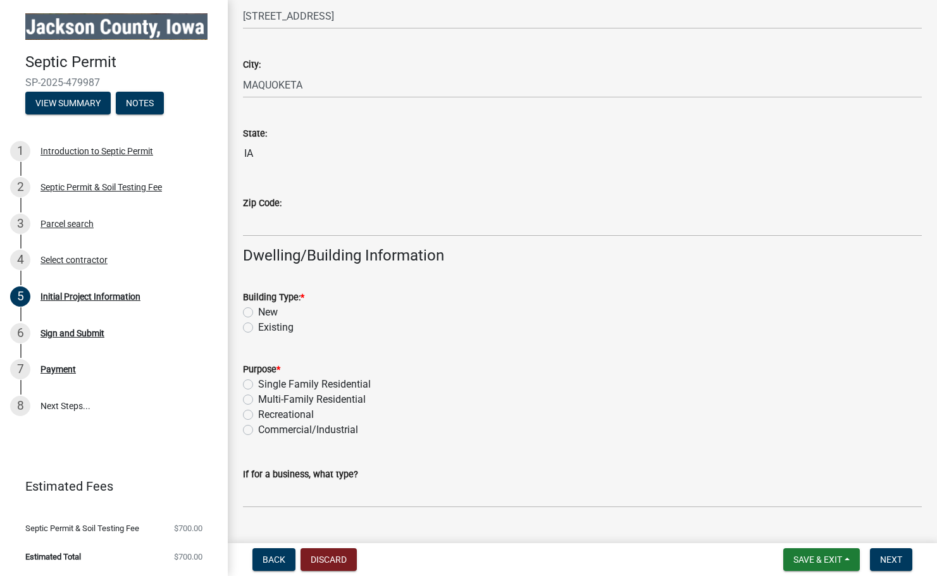
scroll to position [937, 0]
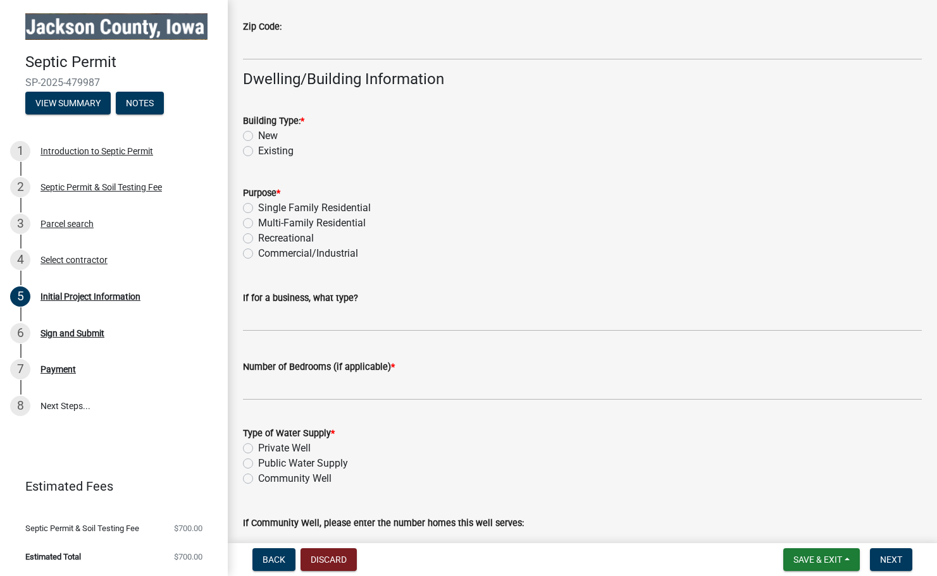
click at [270, 149] on label "Existing" at bounding box center [275, 151] width 35 height 15
click at [266, 149] on input "Existing" at bounding box center [262, 148] width 8 height 8
radio input "true"
click at [287, 218] on label "Multi-Family Residential" at bounding box center [312, 223] width 108 height 15
click at [266, 218] on input "Multi-Family Residential" at bounding box center [262, 220] width 8 height 8
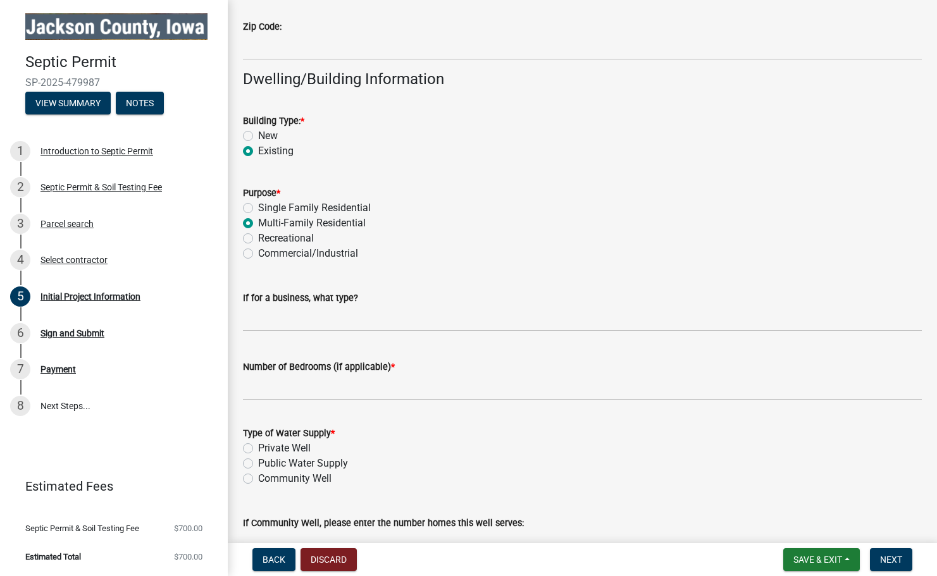
radio input "true"
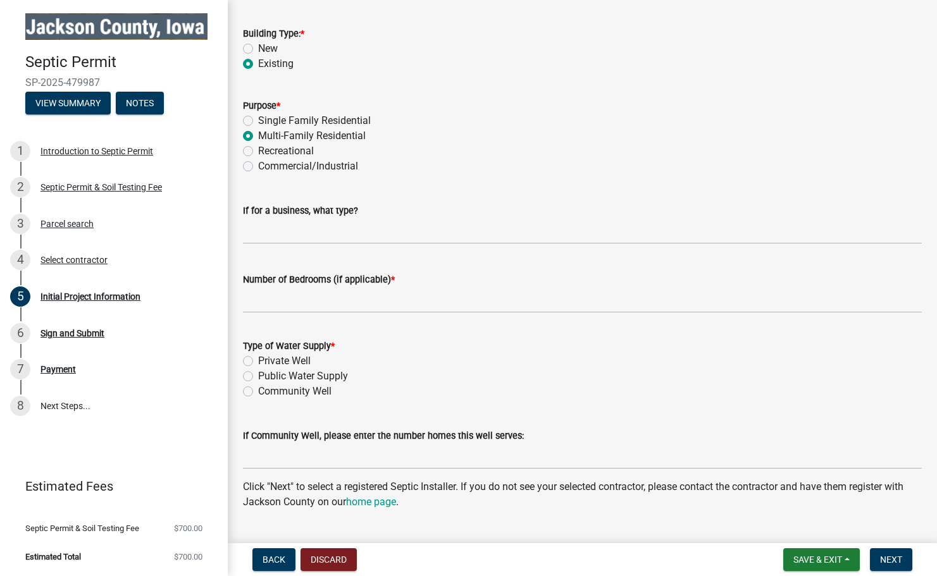
scroll to position [1056, 0]
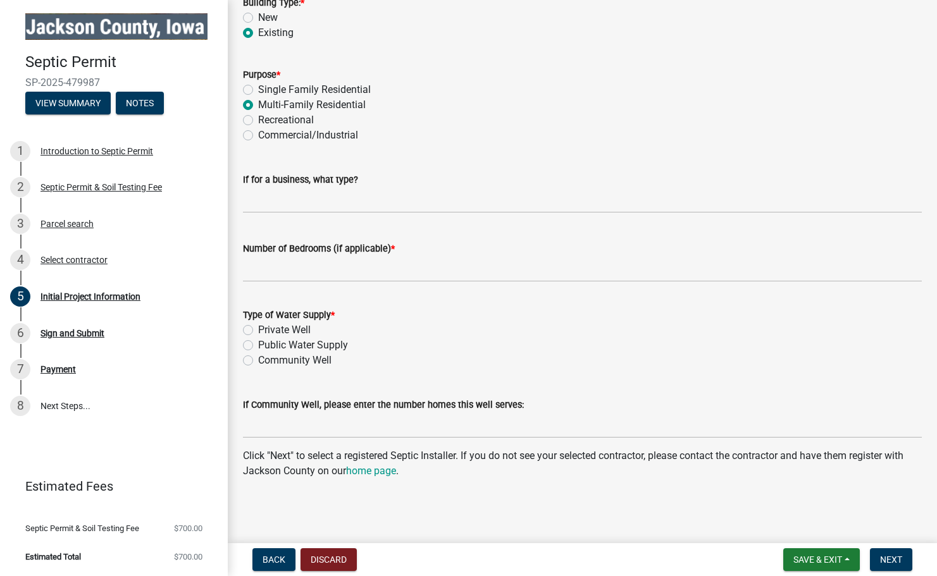
click at [312, 347] on label "Public Water Supply" at bounding box center [303, 345] width 90 height 15
click at [266, 346] on input "Public Water Supply" at bounding box center [262, 342] width 8 height 8
radio input "true"
